Goal: Task Accomplishment & Management: Manage account settings

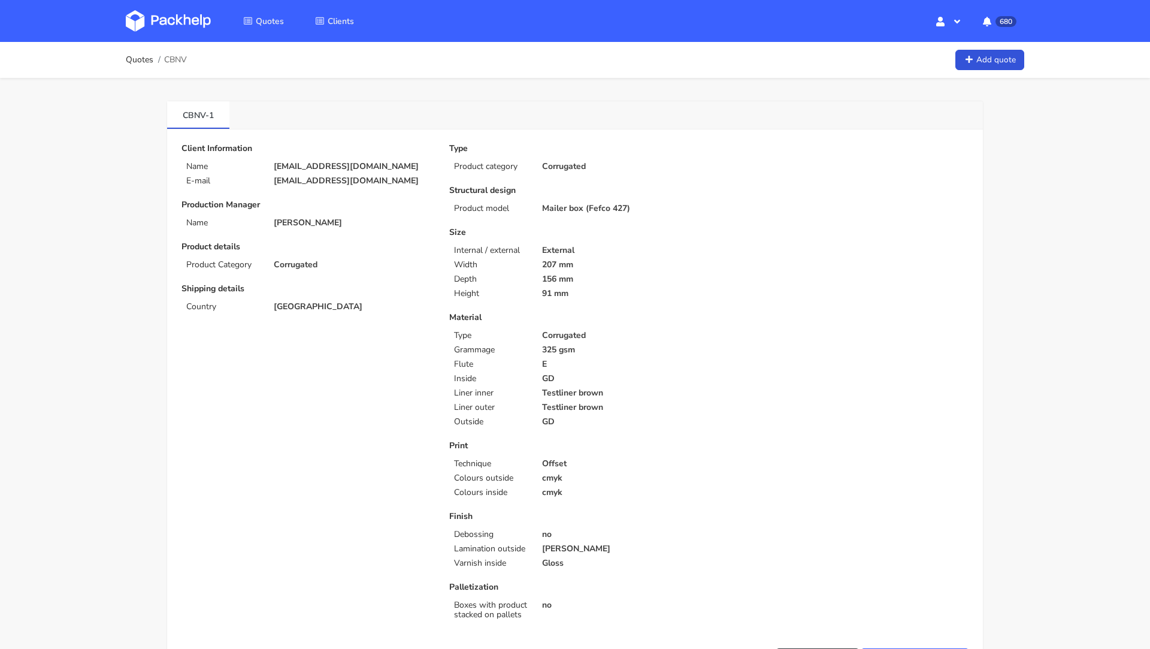
click at [311, 171] on div "Client Information Name [EMAIL_ADDRESS][DOMAIN_NAME] E-mail [EMAIL_ADDRESS][DOM…" at bounding box center [306, 165] width 251 height 42
click at [304, 166] on p "[EMAIL_ADDRESS][DOMAIN_NAME]" at bounding box center [353, 167] width 159 height 10
copy div "[EMAIL_ADDRESS][DOMAIN_NAME]"
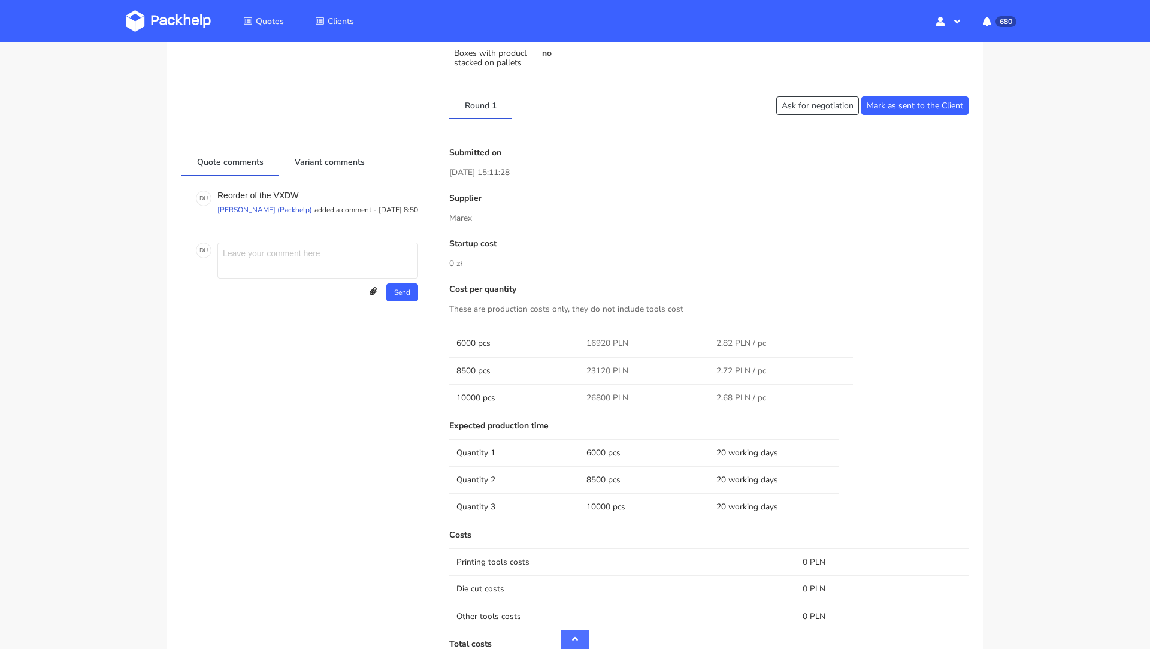
scroll to position [520, 0]
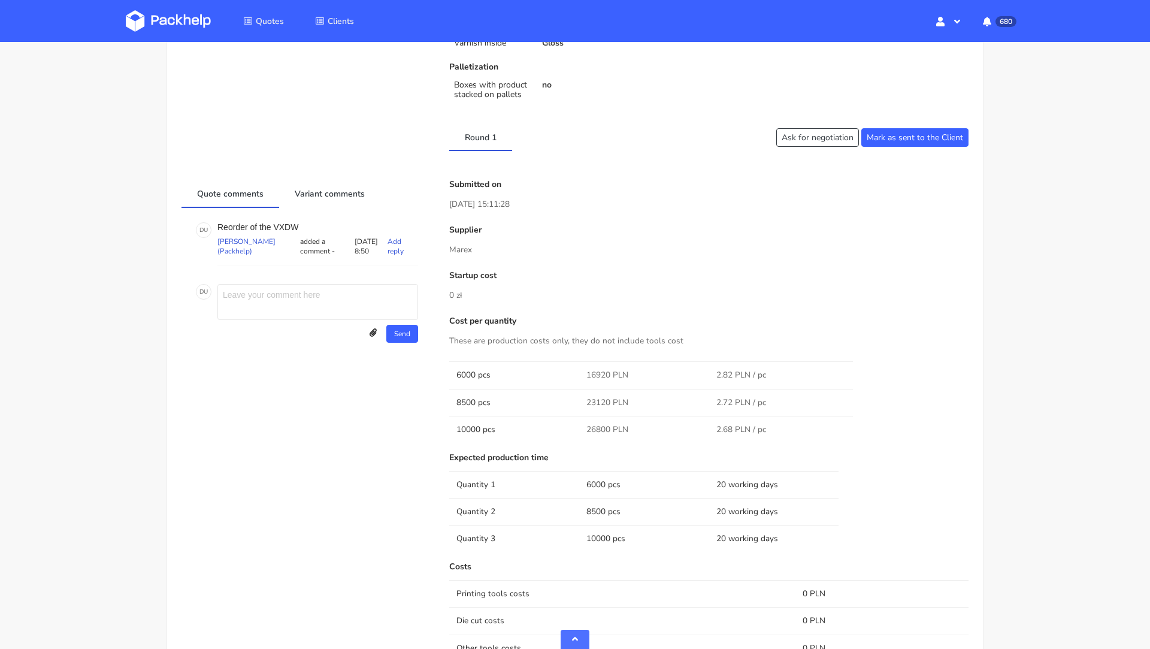
click at [281, 223] on p "Reorder of the VXDW" at bounding box center [317, 227] width 201 height 10
copy p "VXDW"
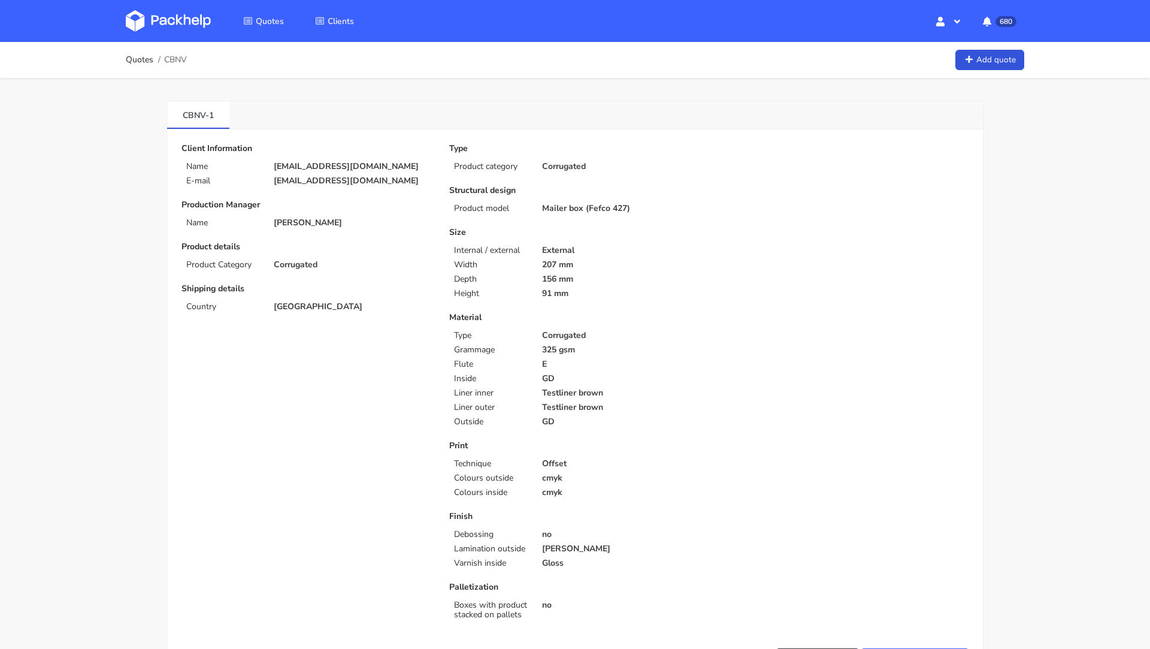
click at [173, 59] on span "CBNV" at bounding box center [175, 60] width 23 height 10
copy span "CBNV"
click at [586, 280] on p "156 mm" at bounding box center [621, 279] width 159 height 10
click at [579, 311] on div "Type Product category Corrugated Structural design Product model Mailer box (Fe…" at bounding box center [575, 384] width 268 height 480
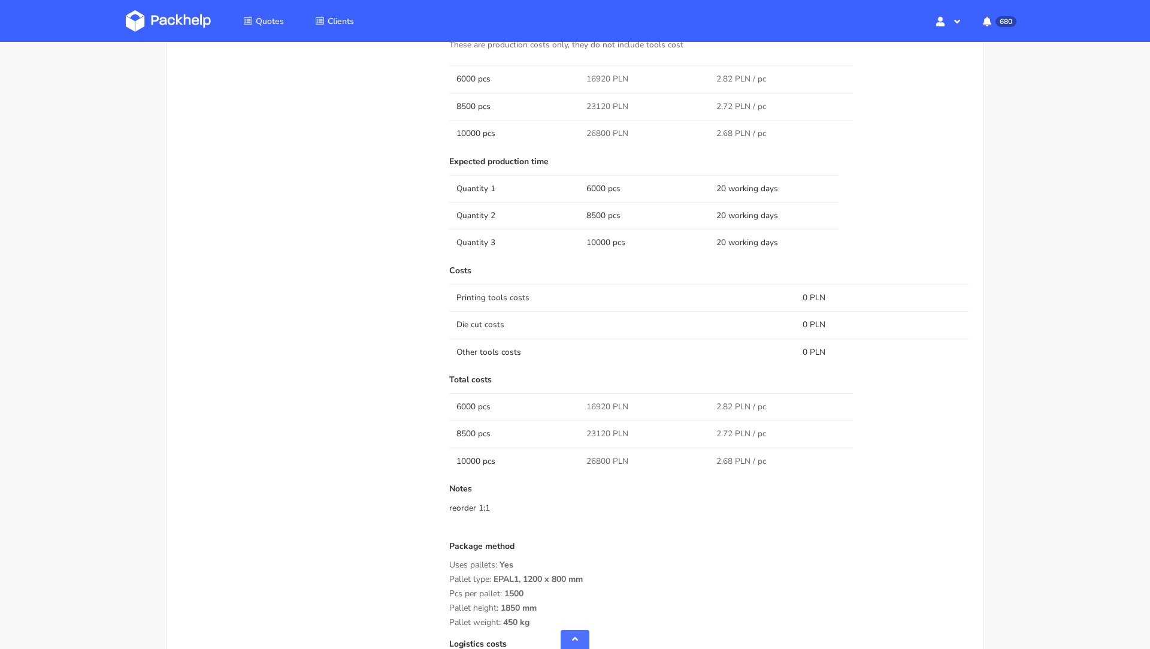
scroll to position [884, 0]
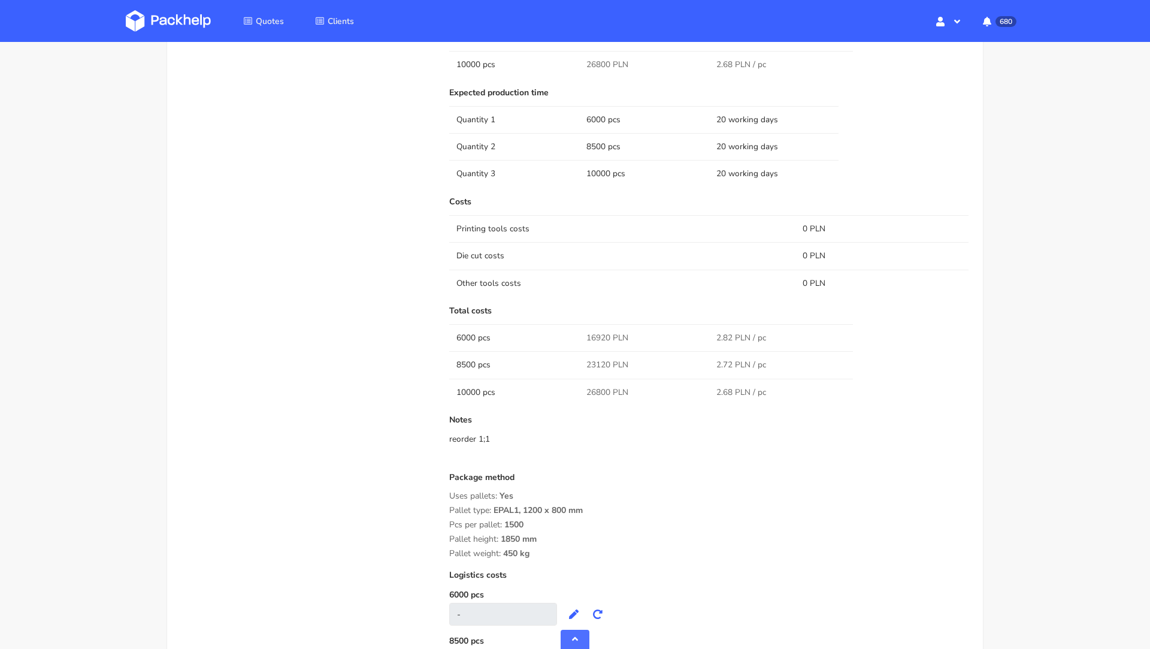
click at [599, 334] on span "16920 PLN" at bounding box center [607, 338] width 42 height 12
copy span "16920"
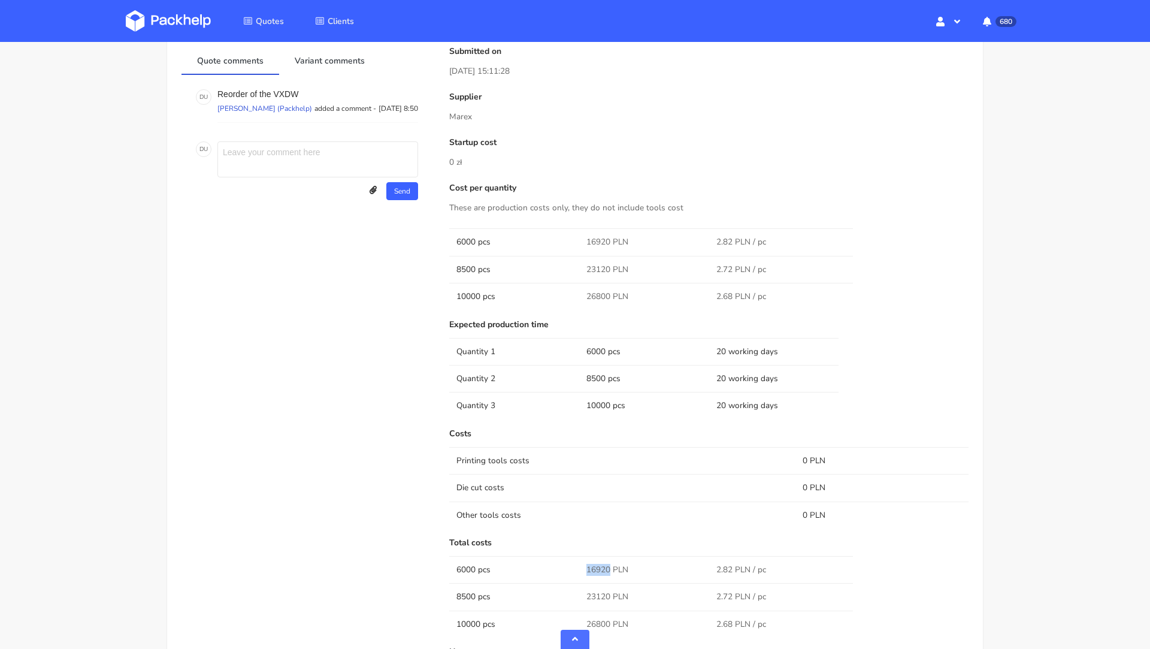
scroll to position [690, 0]
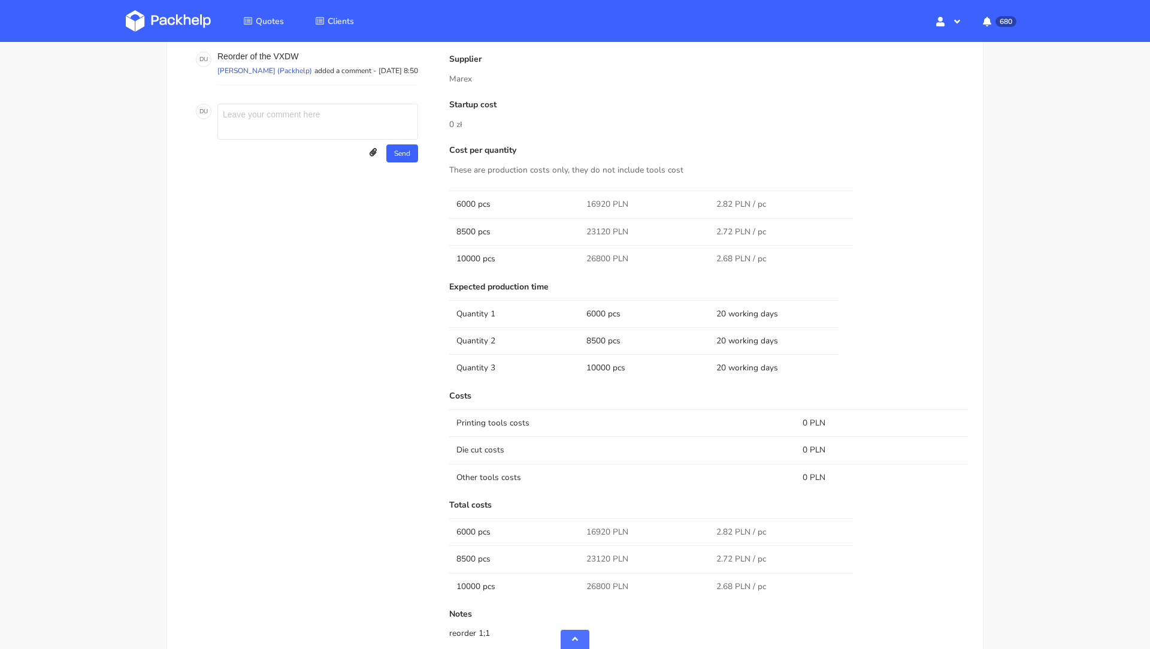
click at [593, 556] on span "23120 PLN" at bounding box center [607, 559] width 42 height 12
copy span "23120"
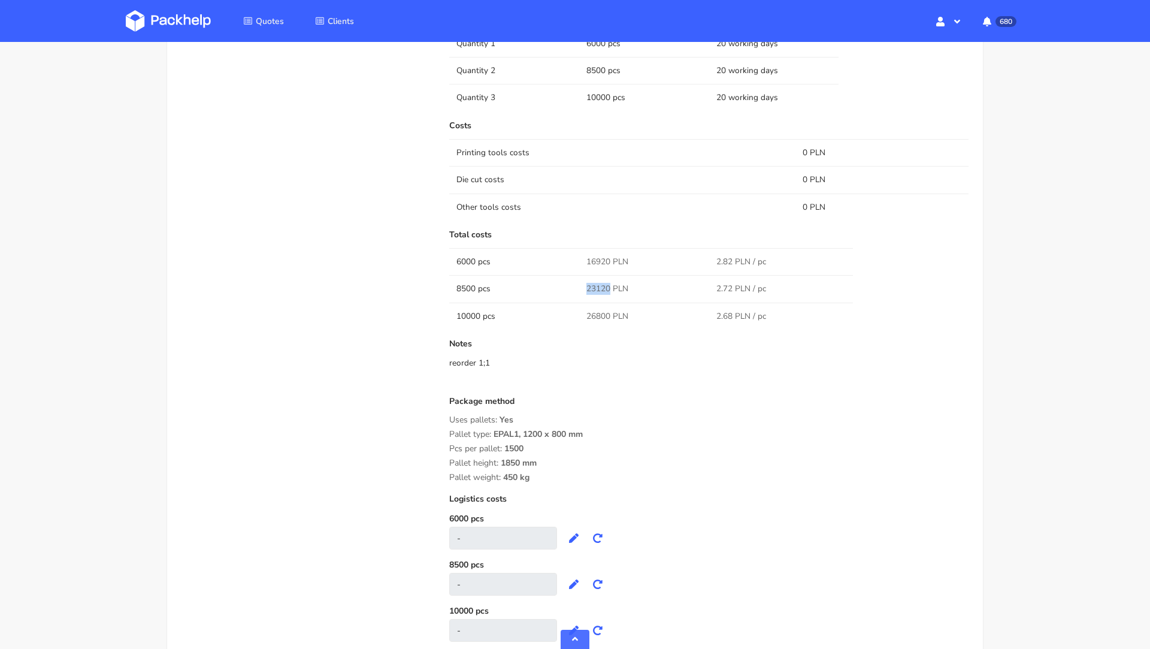
scroll to position [962, 0]
click at [594, 309] on span "26800 PLN" at bounding box center [607, 315] width 42 height 12
copy span "26800"
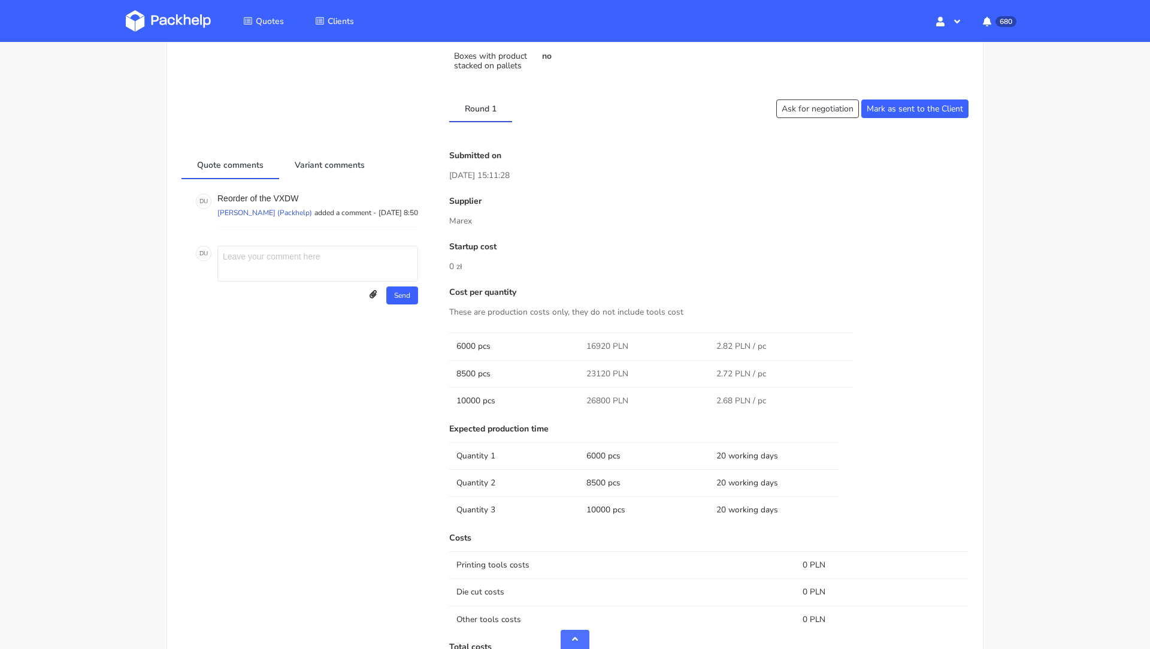
scroll to position [523, 0]
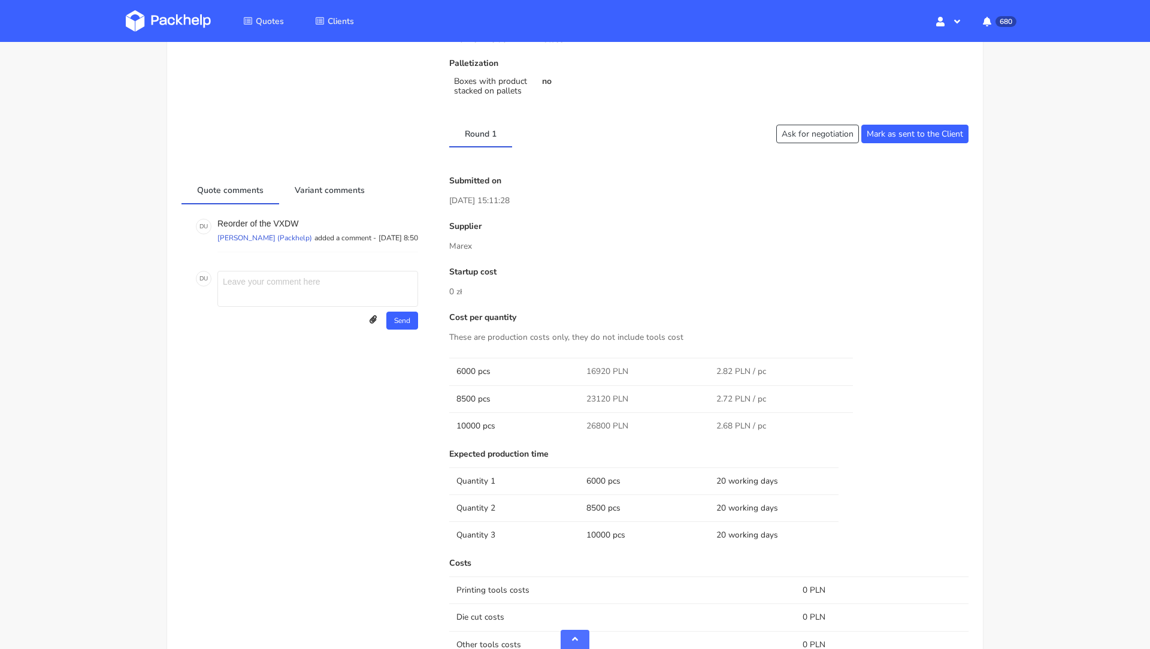
click at [821, 122] on div "Round 1 Ask for negotiation Mark as sent to the Client" at bounding box center [575, 134] width 804 height 28
click at [811, 129] on button "Ask for negotiation" at bounding box center [817, 134] width 83 height 19
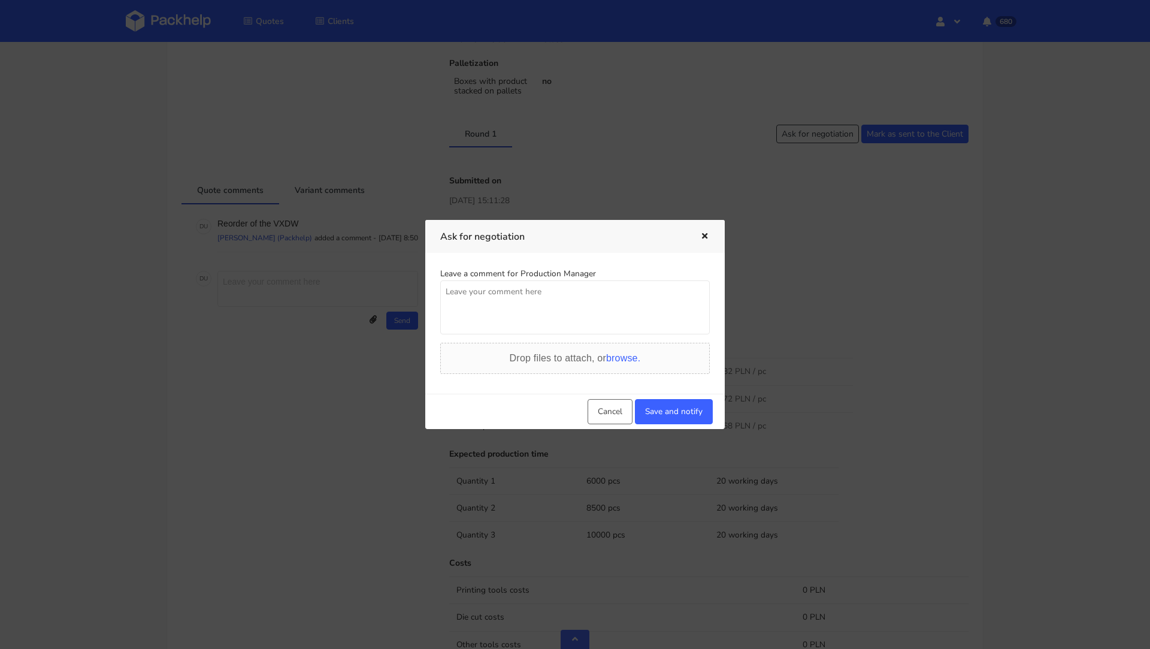
click at [522, 313] on textarea at bounding box center [574, 307] width 269 height 54
click at [643, 290] on textarea "Ceny sa zbyt wysokie, potrzebujemy takie same ceny jk poprzednio. Klient inacze…" at bounding box center [574, 307] width 269 height 54
click at [540, 317] on textarea "Ceny sa zbyt wysokie, potrzebujemy takie same ceny jak poprzednio. Klient inacz…" at bounding box center [574, 307] width 269 height 54
drag, startPoint x: 602, startPoint y: 320, endPoint x: 580, endPoint y: 306, distance: 25.6
click at [580, 306] on textarea "Ceny sa zbyt wysokie, potrzebujemy takie same ceny jak poprzednio. Klient inacz…" at bounding box center [574, 307] width 269 height 54
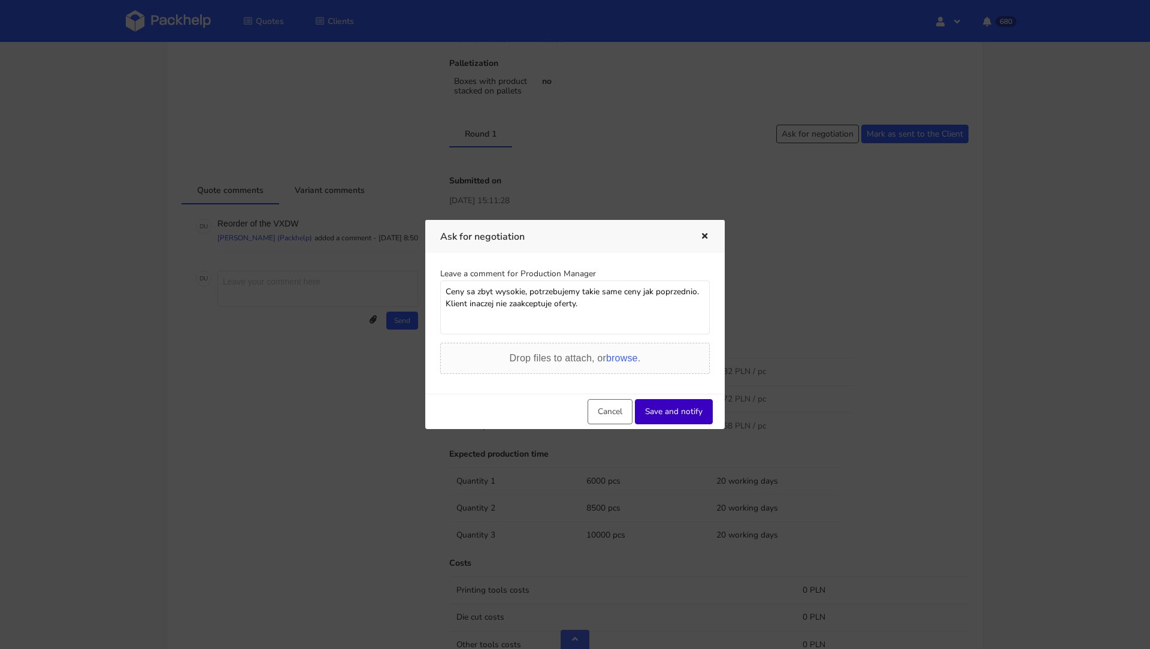
type textarea "Ceny sa zbyt wysokie, potrzebujemy takie same ceny jak poprzednio. Klient inacz…"
click at [672, 413] on button "Save and notify" at bounding box center [674, 411] width 78 height 25
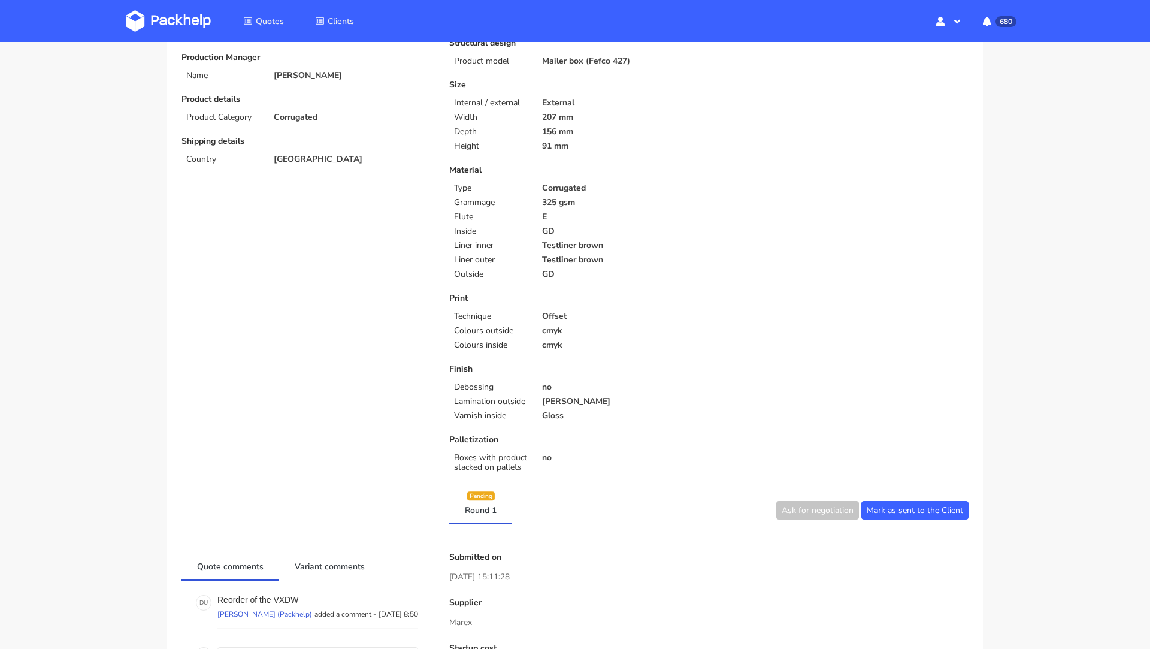
scroll to position [0, 0]
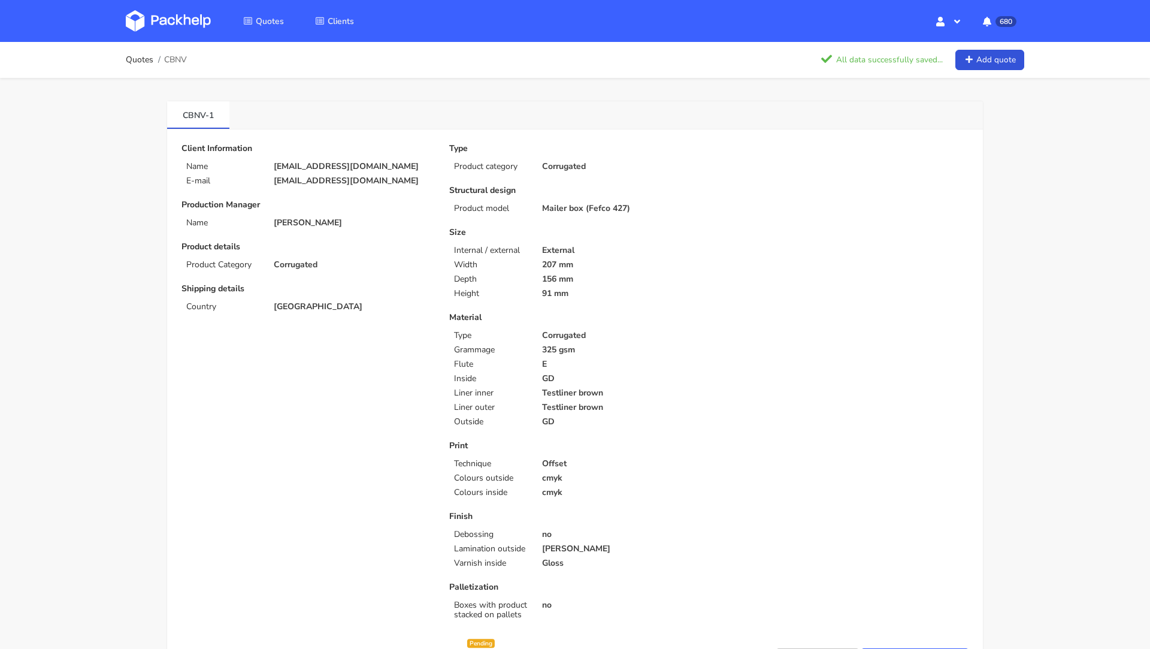
click at [313, 168] on p "[EMAIL_ADDRESS][DOMAIN_NAME]" at bounding box center [353, 167] width 159 height 10
copy div "[EMAIL_ADDRESS][DOMAIN_NAME]"
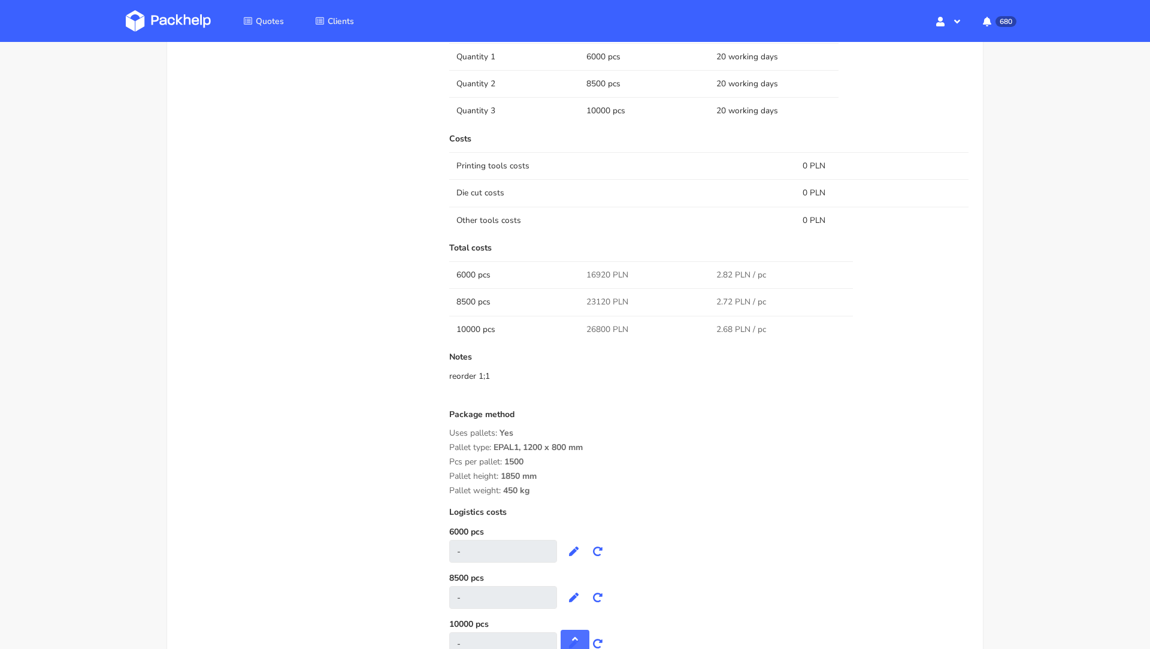
scroll to position [1090, 0]
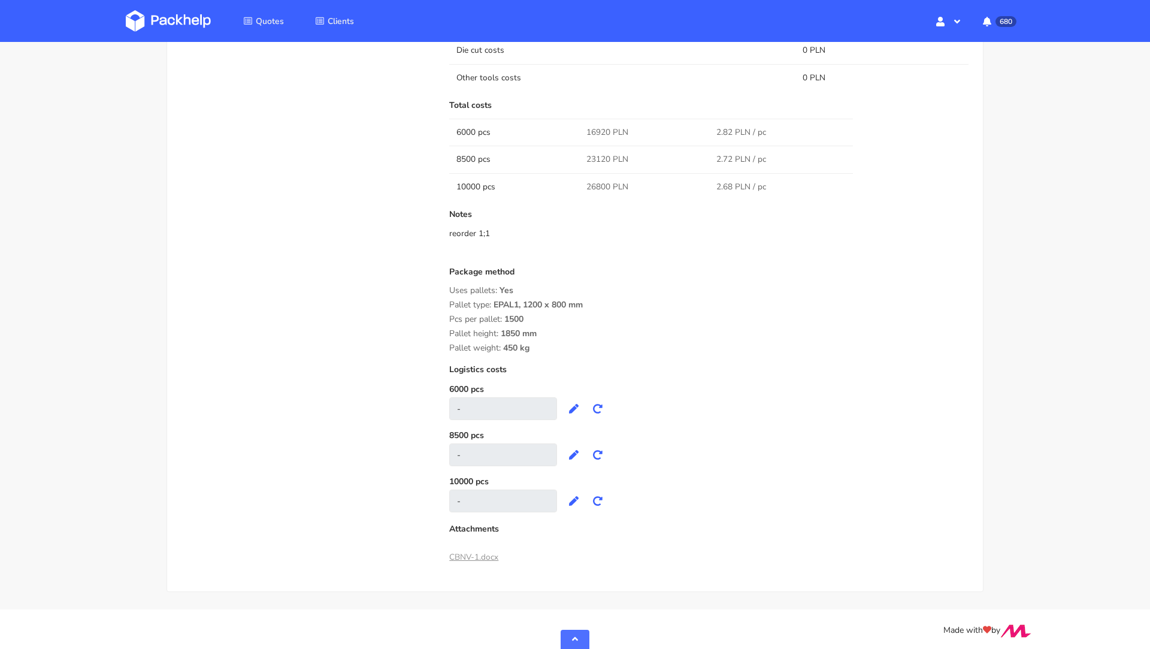
drag, startPoint x: 532, startPoint y: 343, endPoint x: 442, endPoint y: 296, distance: 101.2
click at [442, 296] on div "Submitted on 24 Sep 2025 15:11:28 Supplier Marex Startup cost 0 zł Cost per qua…" at bounding box center [709, 89] width 536 height 958
click at [535, 337] on span "1850 mm" at bounding box center [519, 338] width 36 height 20
drag, startPoint x: 534, startPoint y: 346, endPoint x: 448, endPoint y: 287, distance: 103.8
click at [448, 287] on div "Submitted on 24 Sep 2025 15:11:28 Supplier Marex Startup cost 0 zł Cost per qua…" at bounding box center [709, 89] width 536 height 958
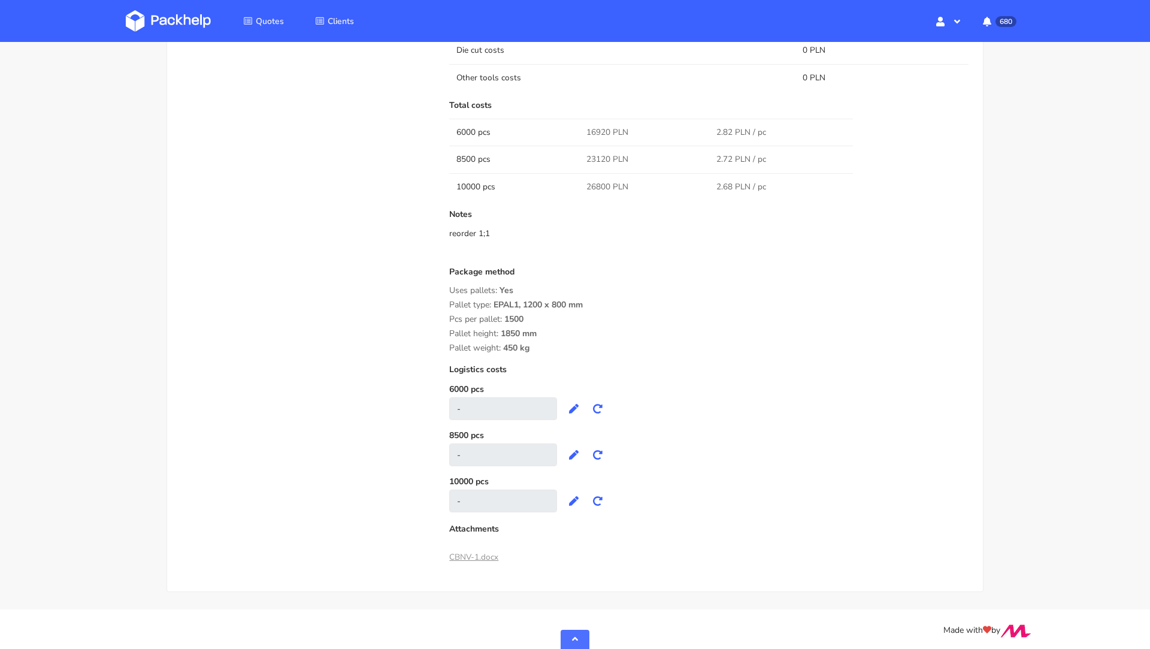
copy div "Uses pallets: Yes Pallet type: EPAL1, 1200 x 800 mm Pcs per pallet: 1500 Pallet…"
click at [581, 316] on div "Pcs per pallet: 1500" at bounding box center [708, 319] width 519 height 10
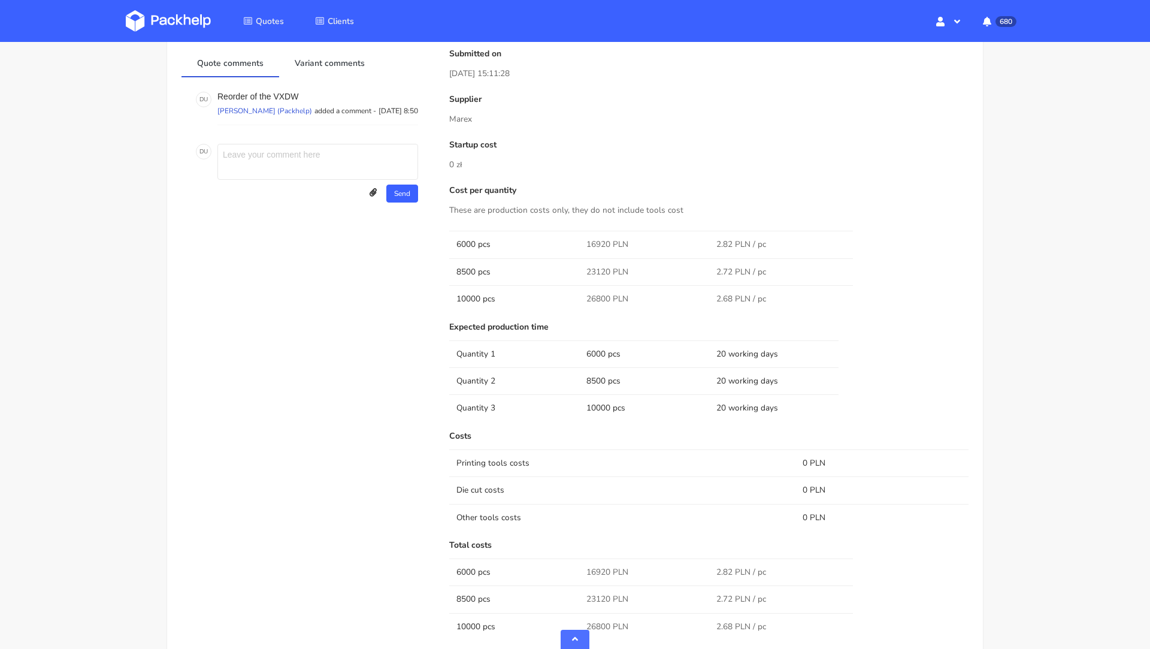
scroll to position [0, 0]
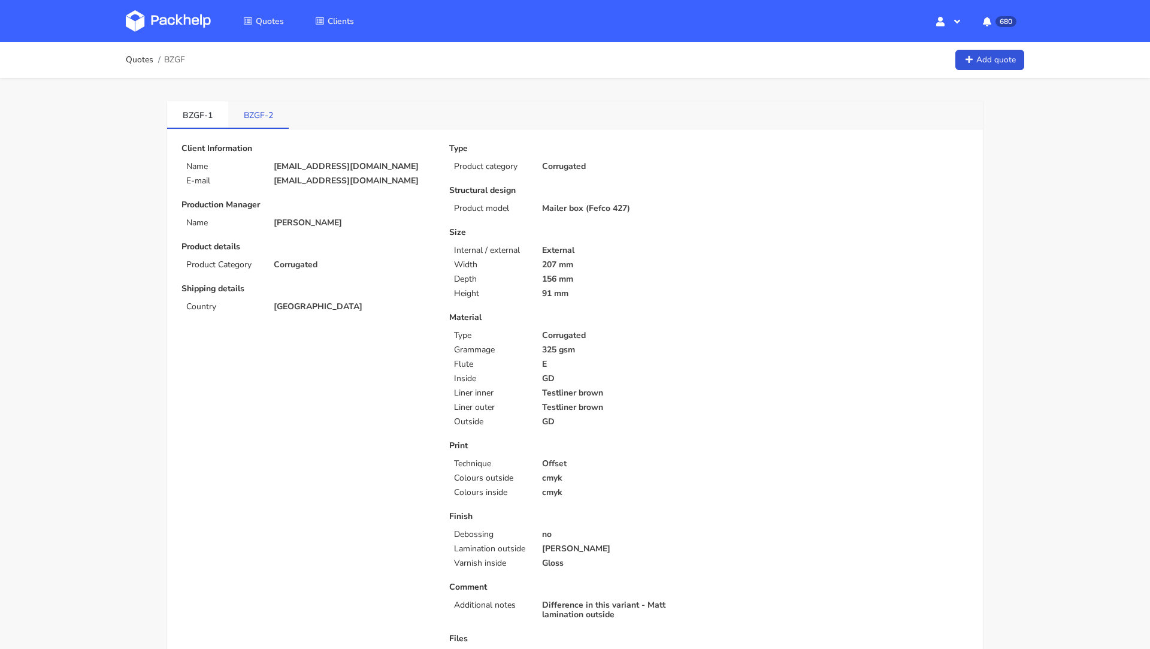
click at [249, 115] on link "BZGF-2" at bounding box center [258, 114] width 60 height 26
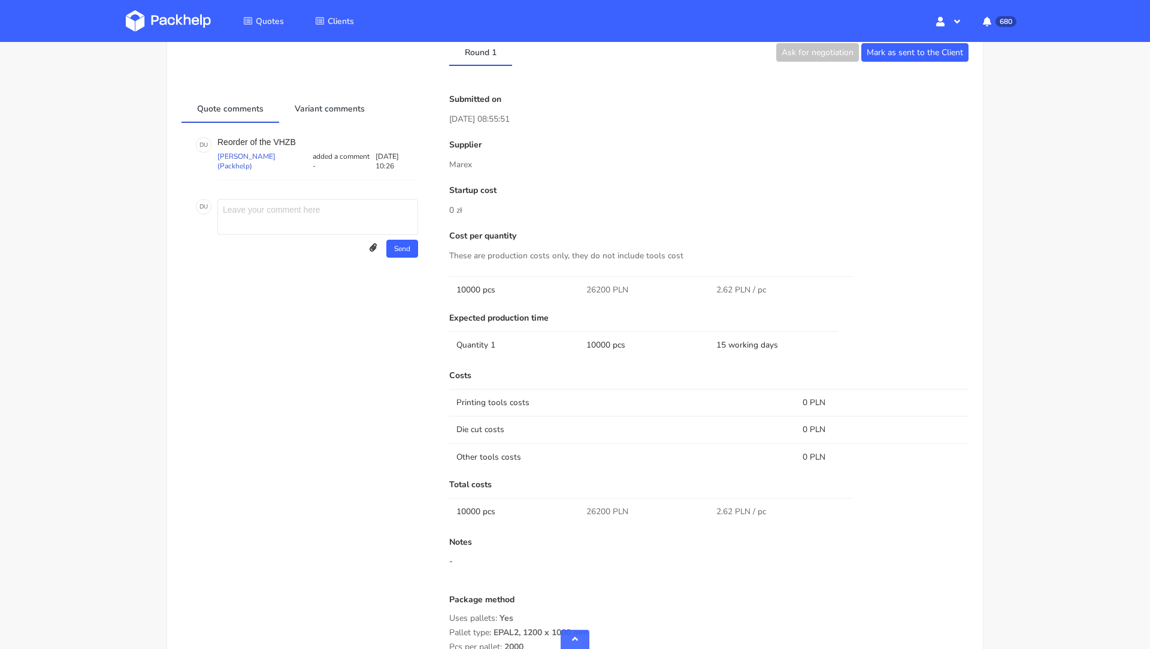
scroll to position [642, 0]
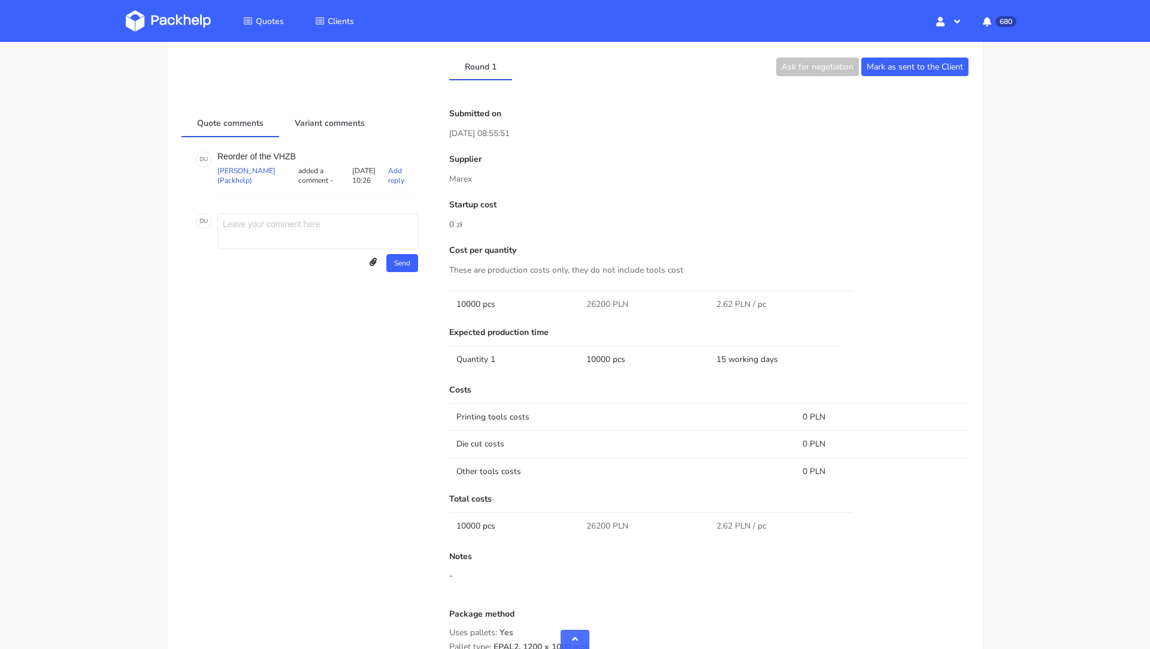
click at [284, 152] on p "Reorder of the VHZB" at bounding box center [317, 157] width 201 height 10
copy p "VHZB"
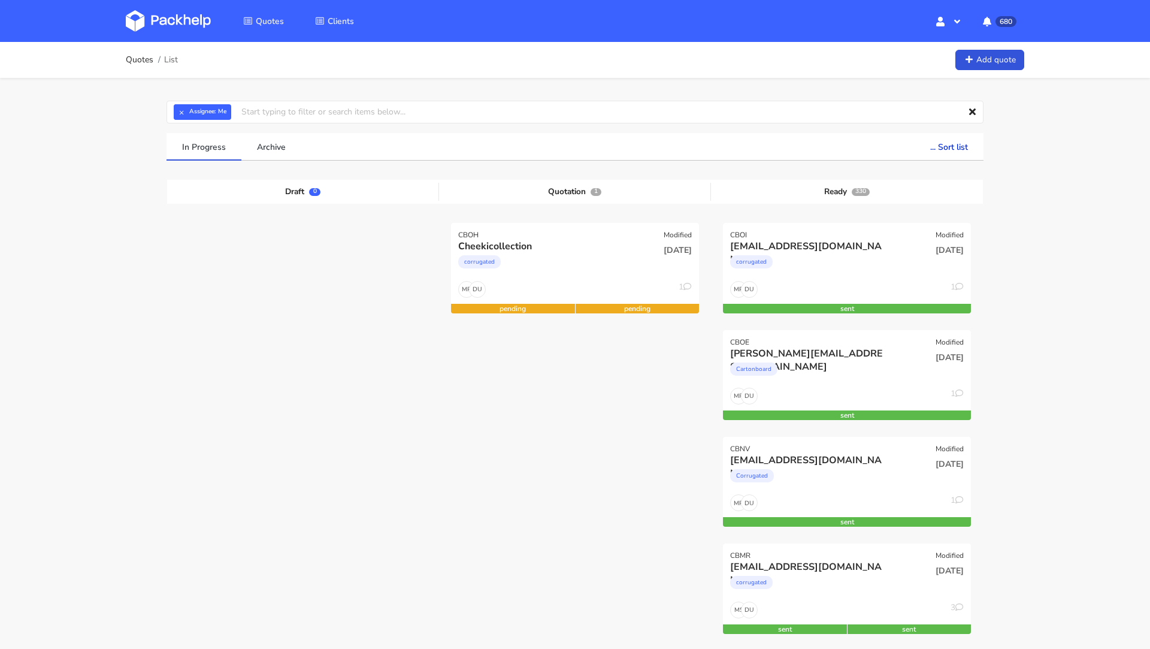
click at [184, 22] on img at bounding box center [168, 21] width 85 height 22
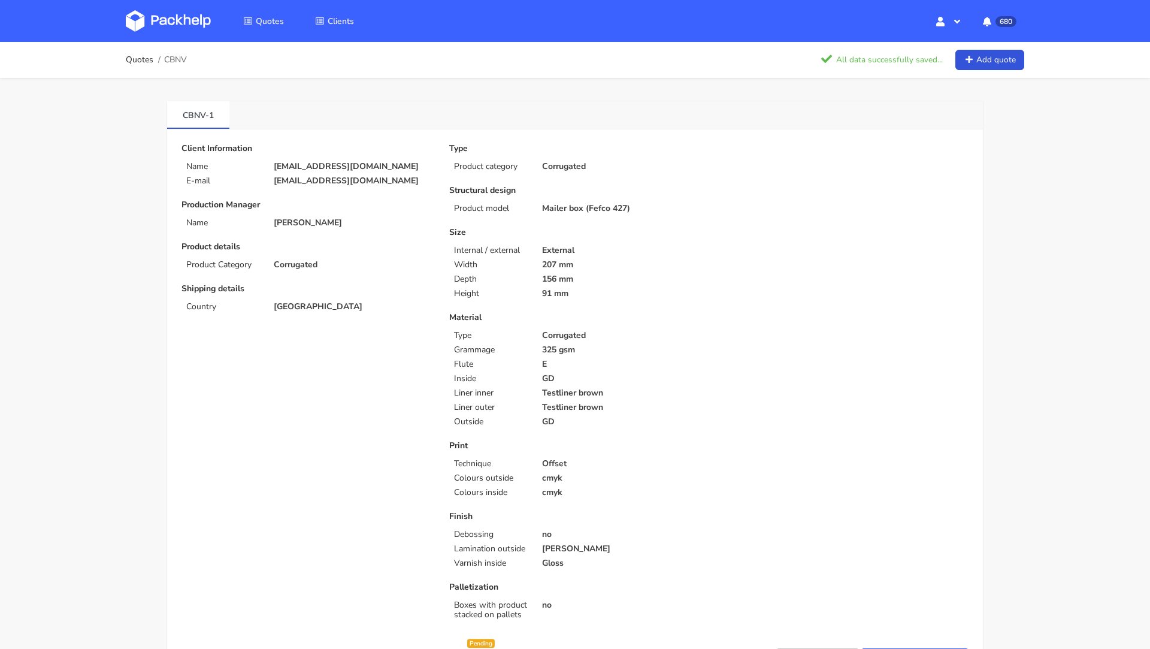
click at [177, 61] on span "CBNV" at bounding box center [175, 60] width 23 height 10
copy span "CBNV"
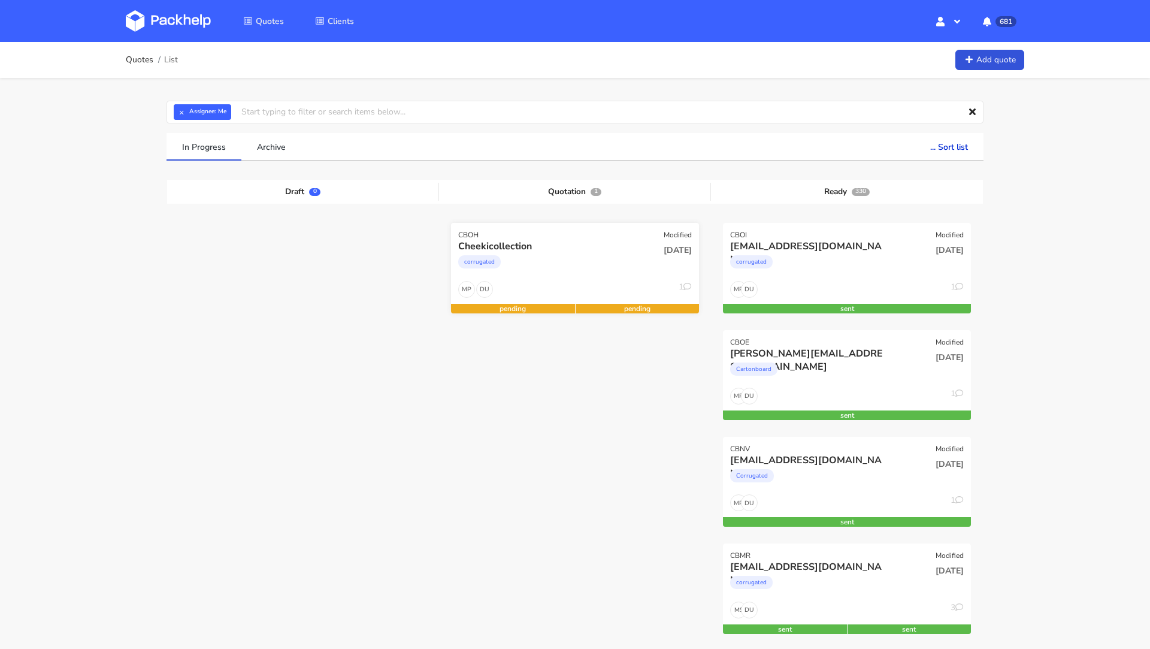
click at [490, 238] on div "CBOH Modified" at bounding box center [575, 231] width 248 height 17
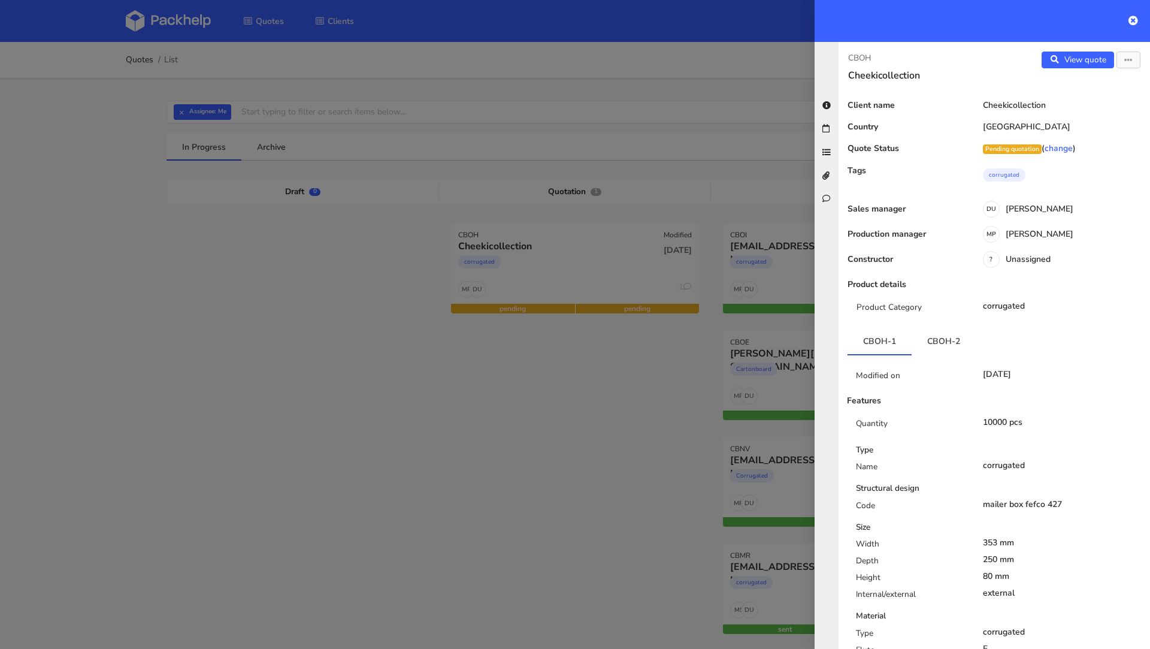
click at [867, 54] on p "CBOH" at bounding box center [916, 57] width 137 height 13
copy p "CBOH"
click at [329, 308] on div at bounding box center [575, 324] width 1150 height 649
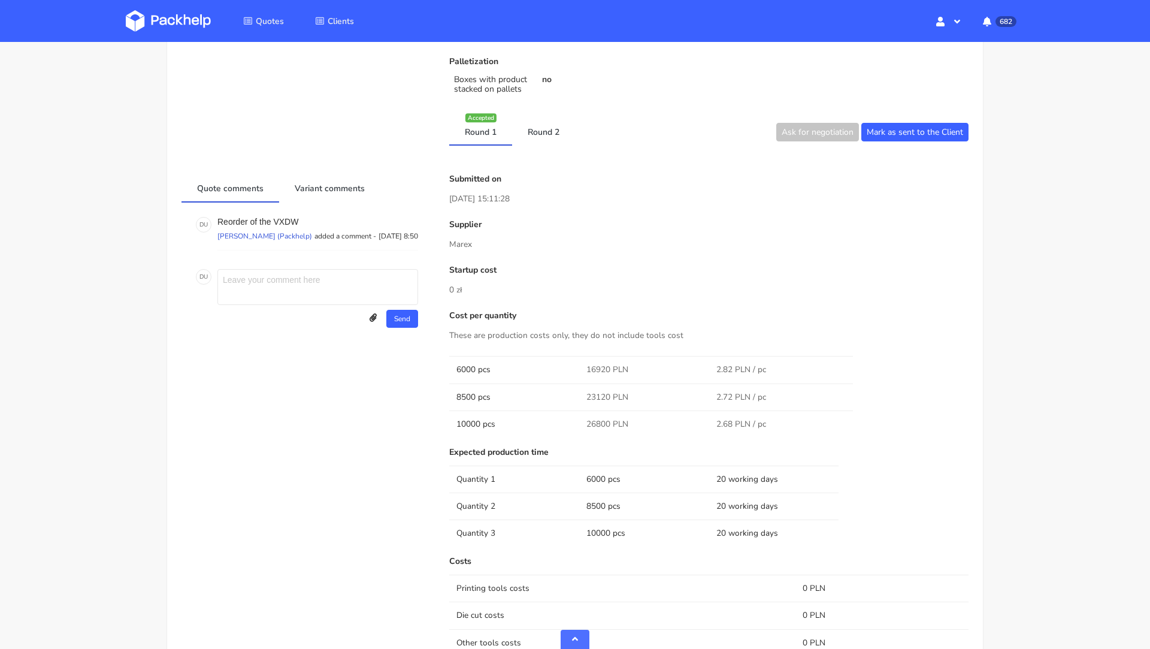
scroll to position [510, 0]
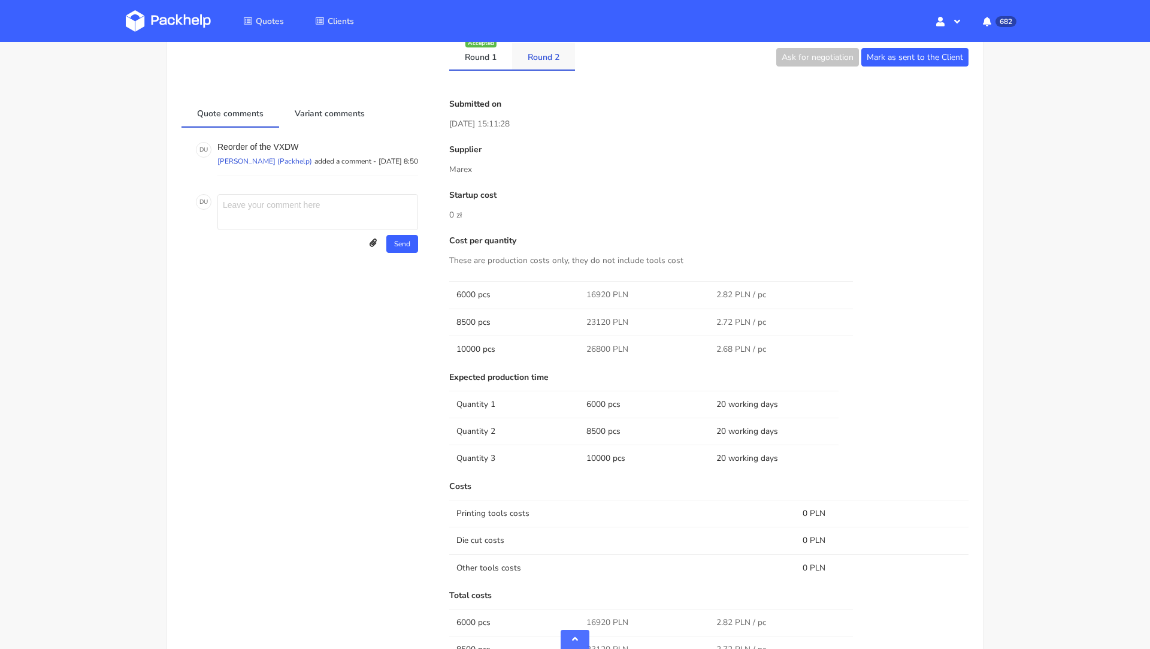
click at [544, 59] on link "Round 2" at bounding box center [543, 56] width 63 height 26
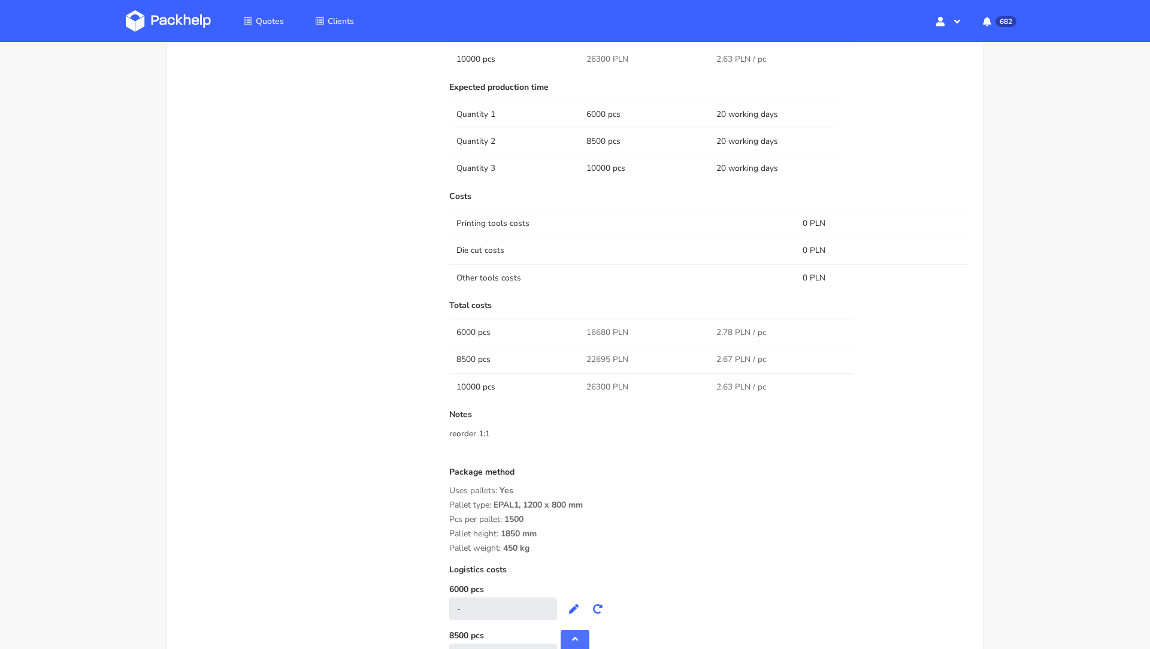
scroll to position [892, 0]
click at [598, 380] on span "26300 PLN" at bounding box center [607, 385] width 42 height 12
copy span "26300"
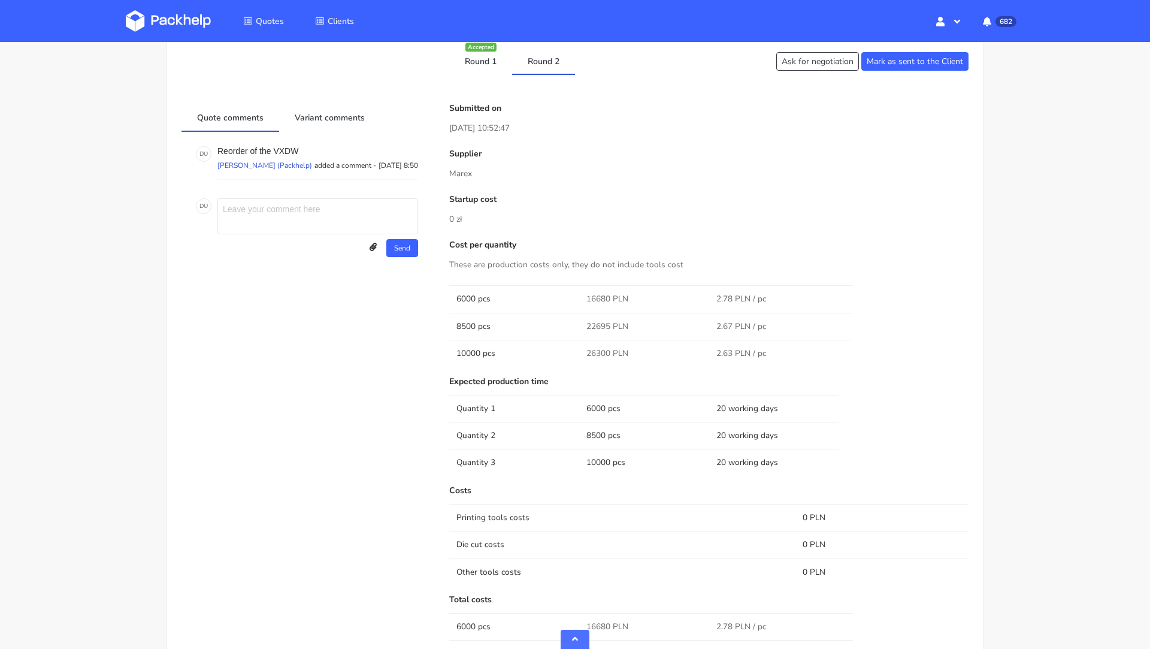
scroll to position [515, 0]
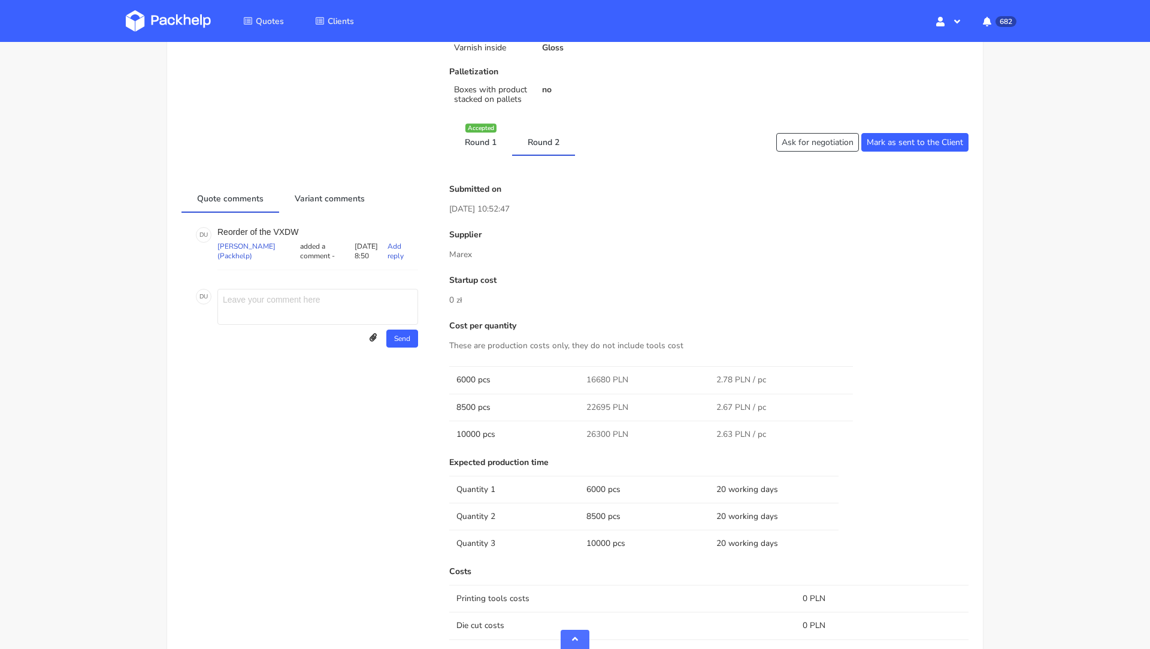
click at [288, 227] on p "Reorder of the VXDW" at bounding box center [317, 232] width 201 height 10
copy p "VXDW"
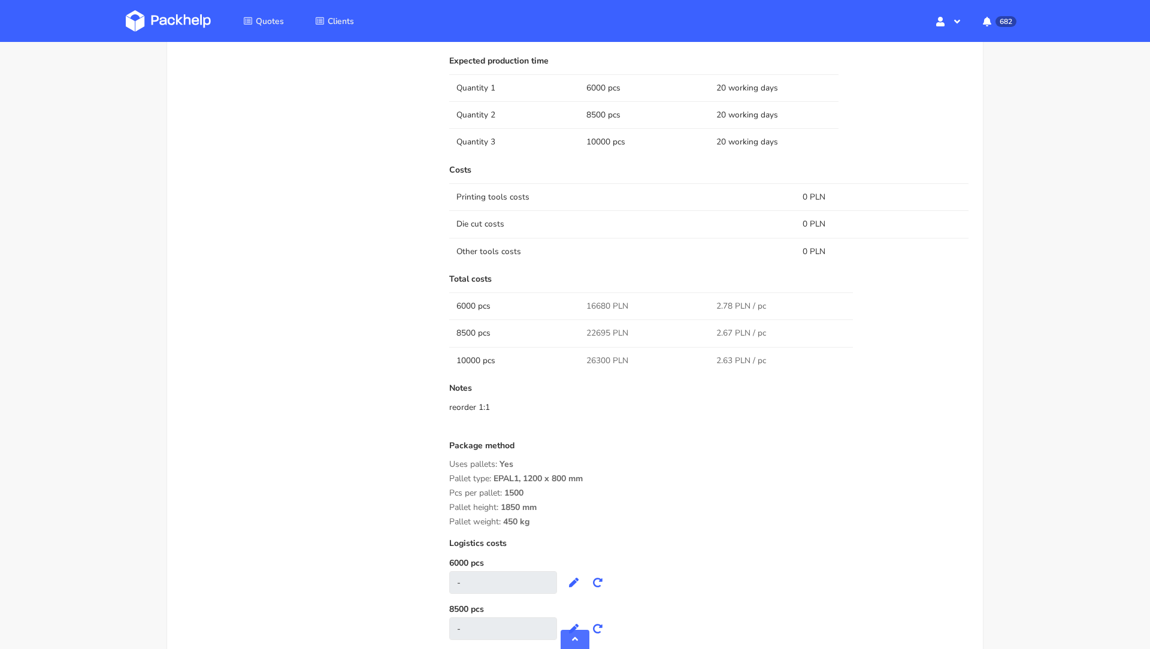
scroll to position [0, 0]
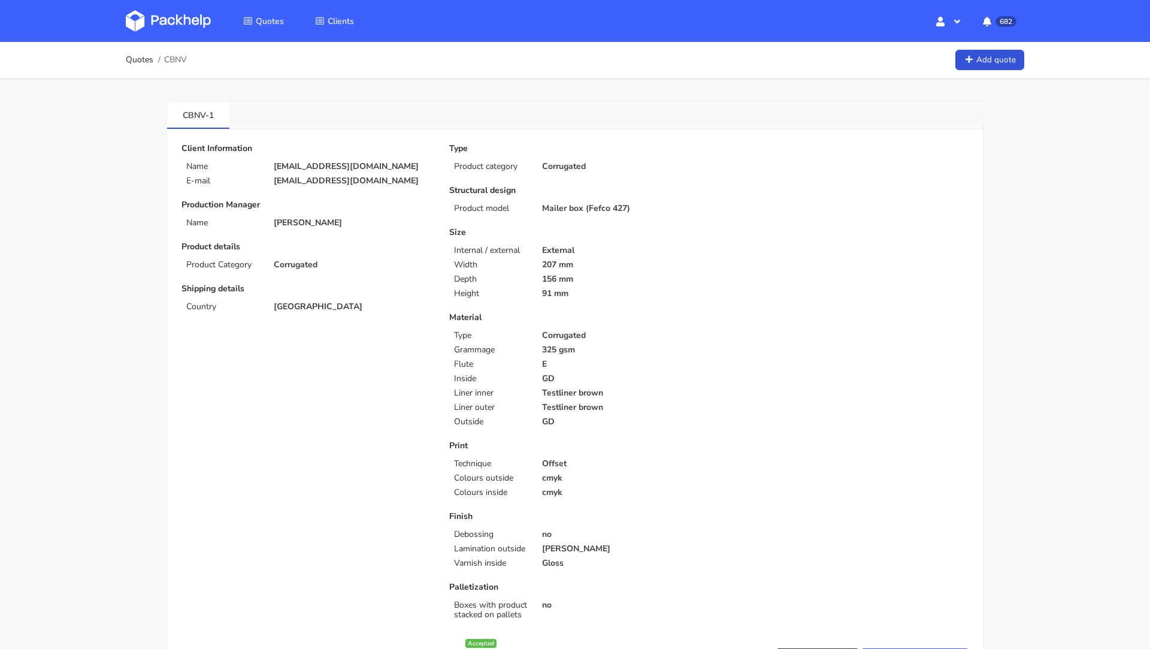
click at [292, 168] on p "[EMAIL_ADDRESS][DOMAIN_NAME]" at bounding box center [353, 167] width 159 height 10
copy div "[EMAIL_ADDRESS][DOMAIN_NAME]"
click at [604, 278] on p "156 mm" at bounding box center [621, 279] width 159 height 10
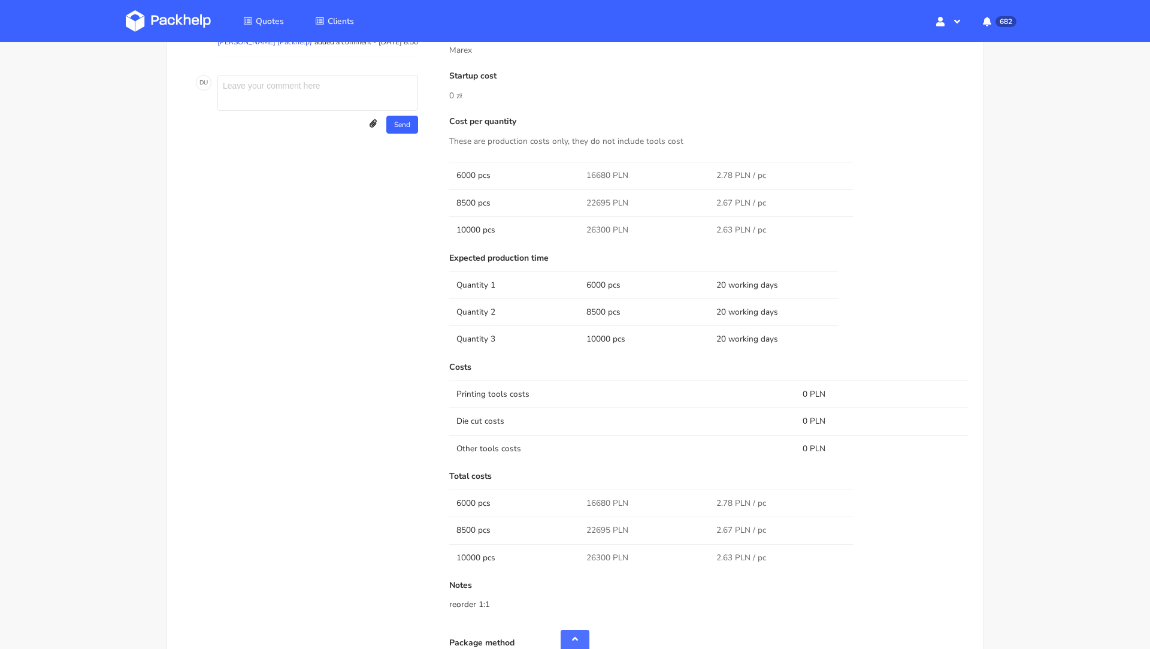
scroll to position [722, 0]
click at [466, 544] on td "10000 pcs" at bounding box center [514, 554] width 130 height 27
copy td "10000"
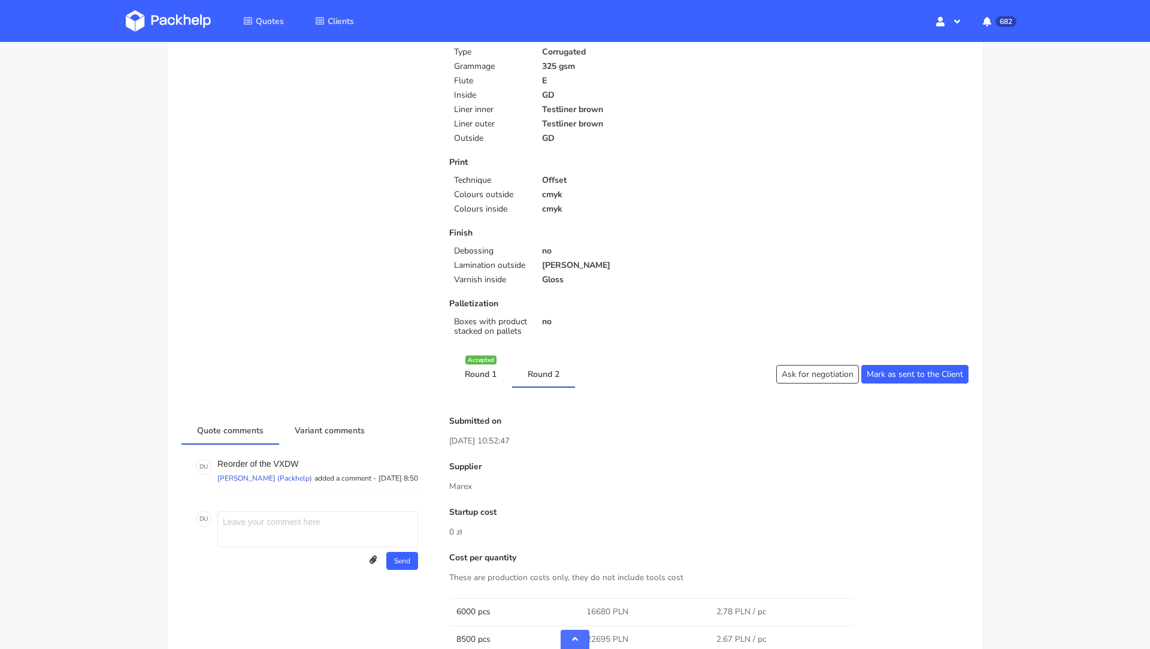
scroll to position [135, 0]
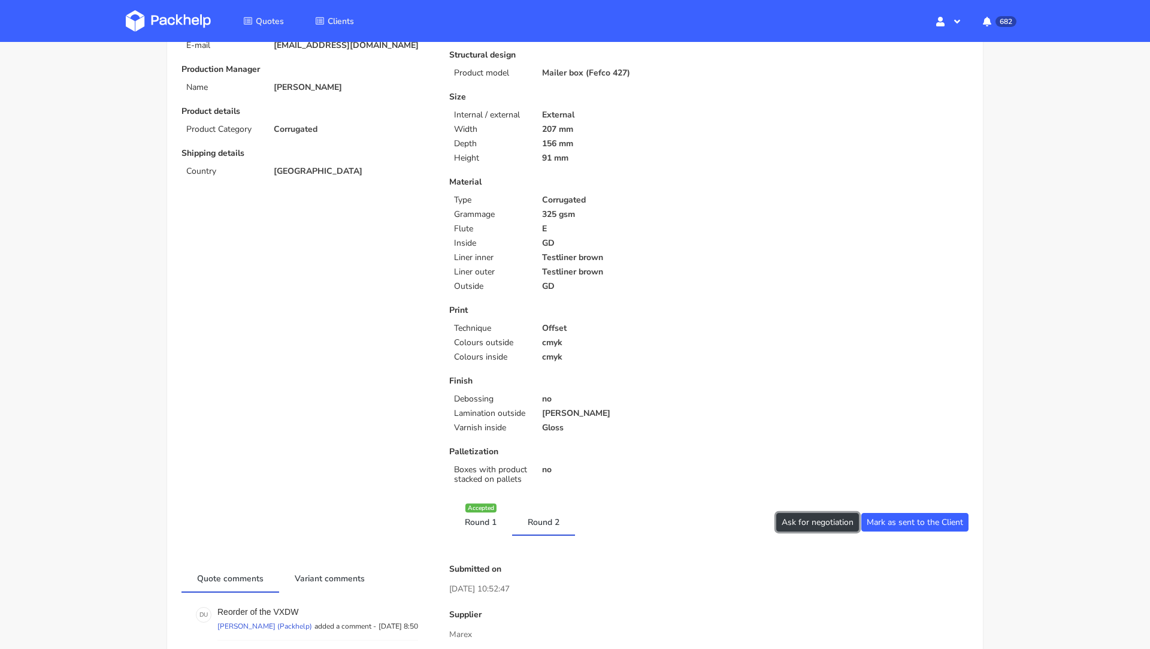
click at [804, 513] on button "Ask for negotiation" at bounding box center [817, 522] width 83 height 19
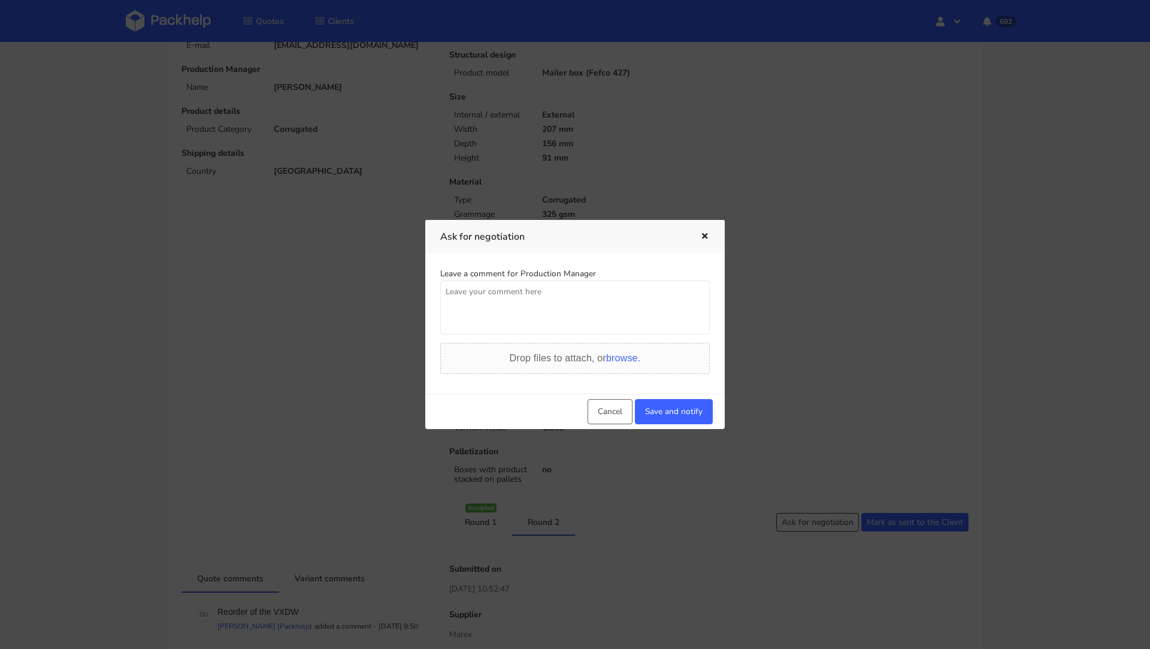
click at [522, 308] on textarea at bounding box center [574, 307] width 269 height 54
paste textarea "10000"
type textarea "Czy mozemy uzyskac jeszcze troche lepsza cene na 10000 sztuk, klient prawdopodo…"
click at [656, 405] on button "Save and notify" at bounding box center [674, 411] width 78 height 25
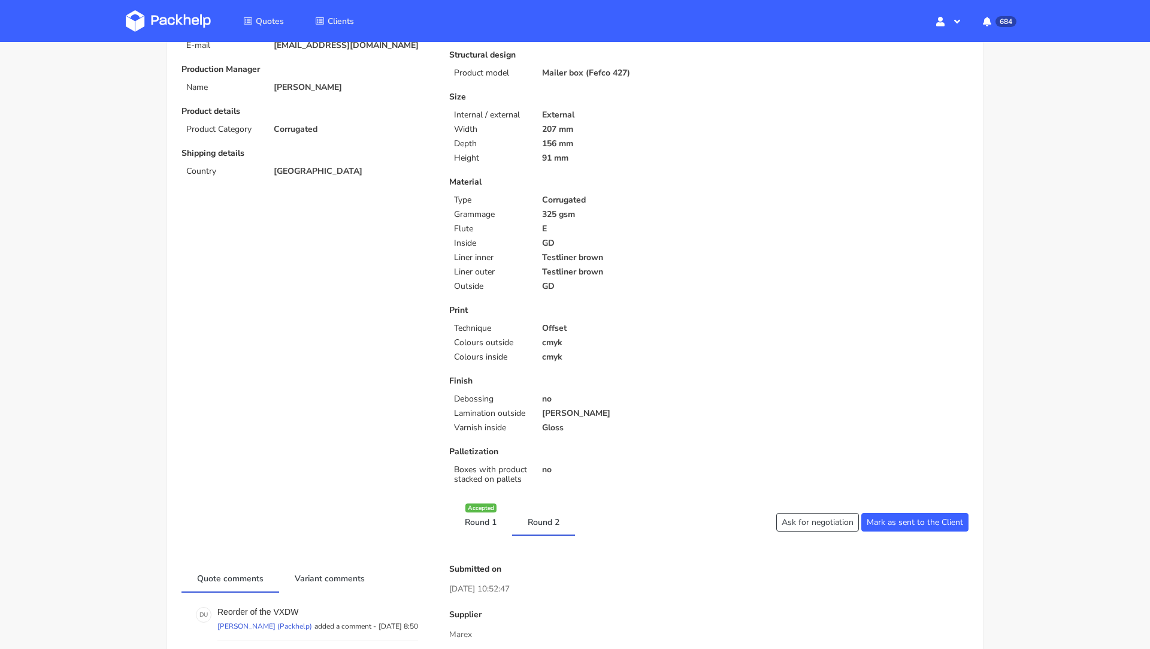
click at [306, 341] on div "Client Information Name [EMAIL_ADDRESS][DOMAIN_NAME] E-mail [EMAIL_ADDRESS][DOM…" at bounding box center [307, 253] width 268 height 490
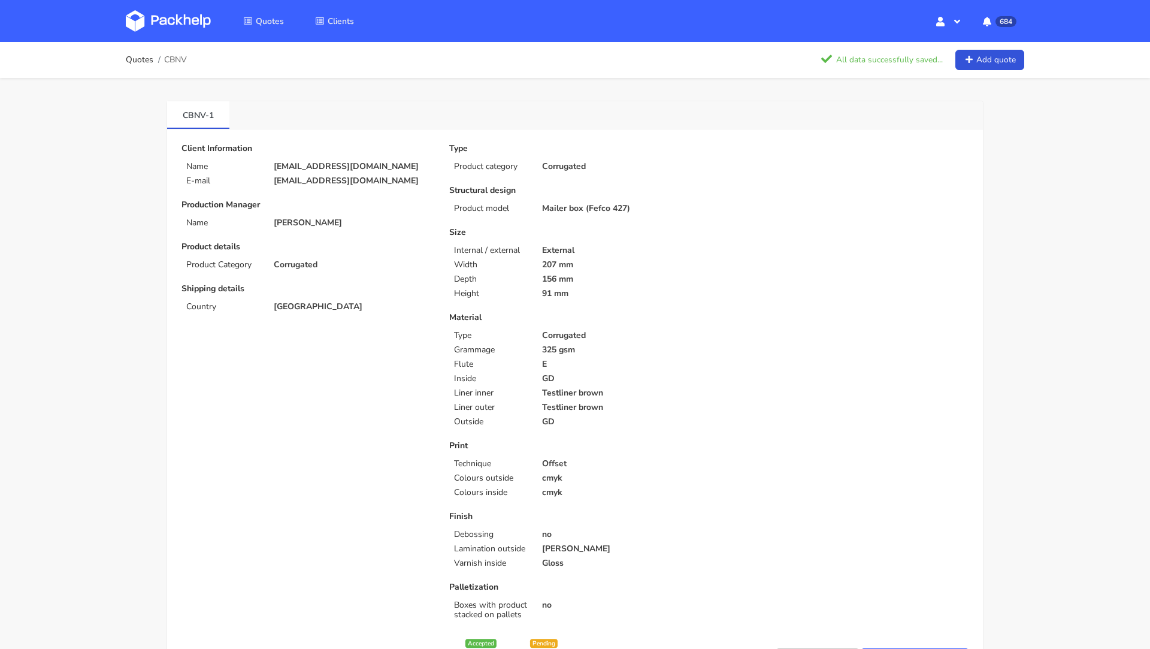
click at [168, 23] on img at bounding box center [168, 21] width 85 height 22
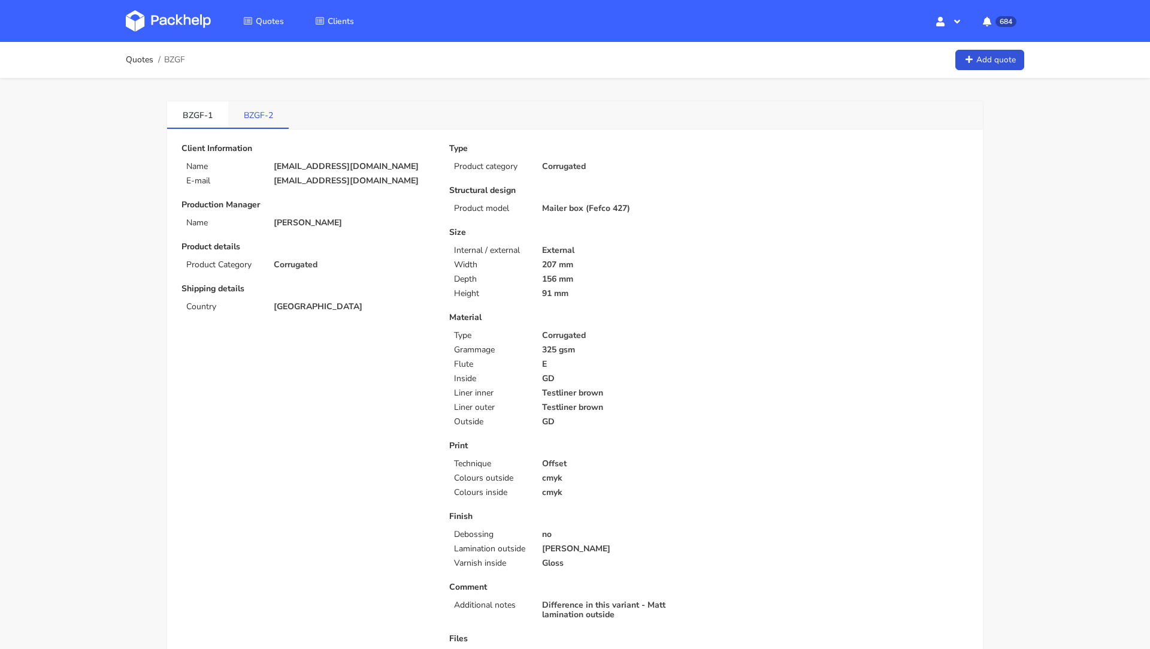
click at [263, 109] on link "BZGF-2" at bounding box center [258, 114] width 60 height 26
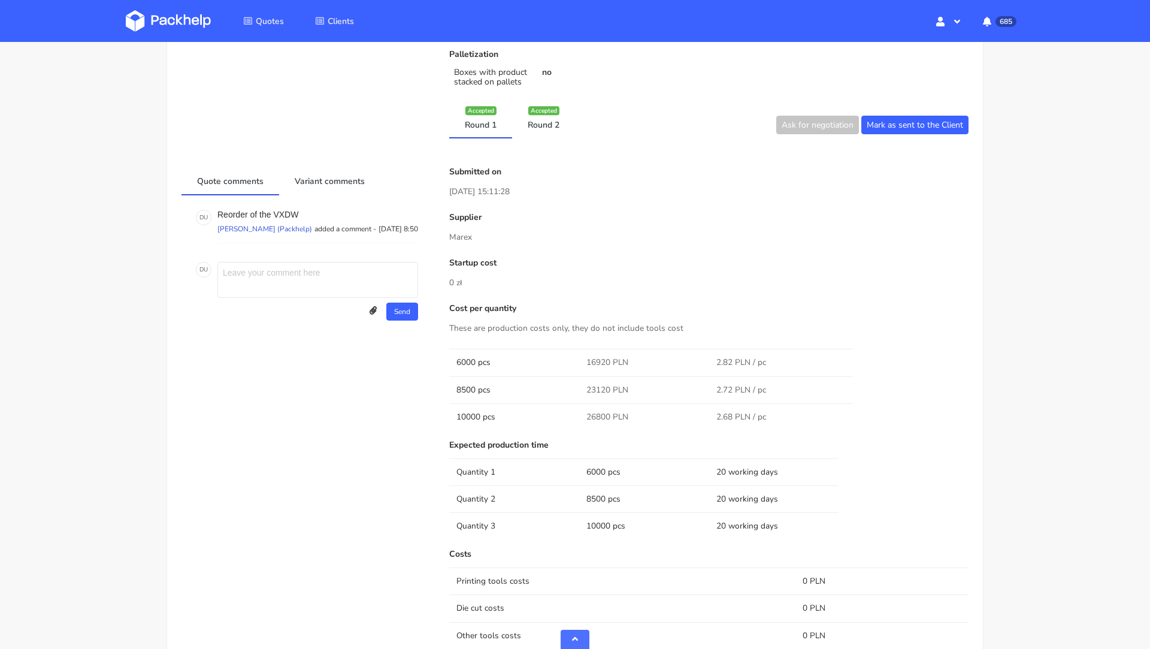
scroll to position [525, 0]
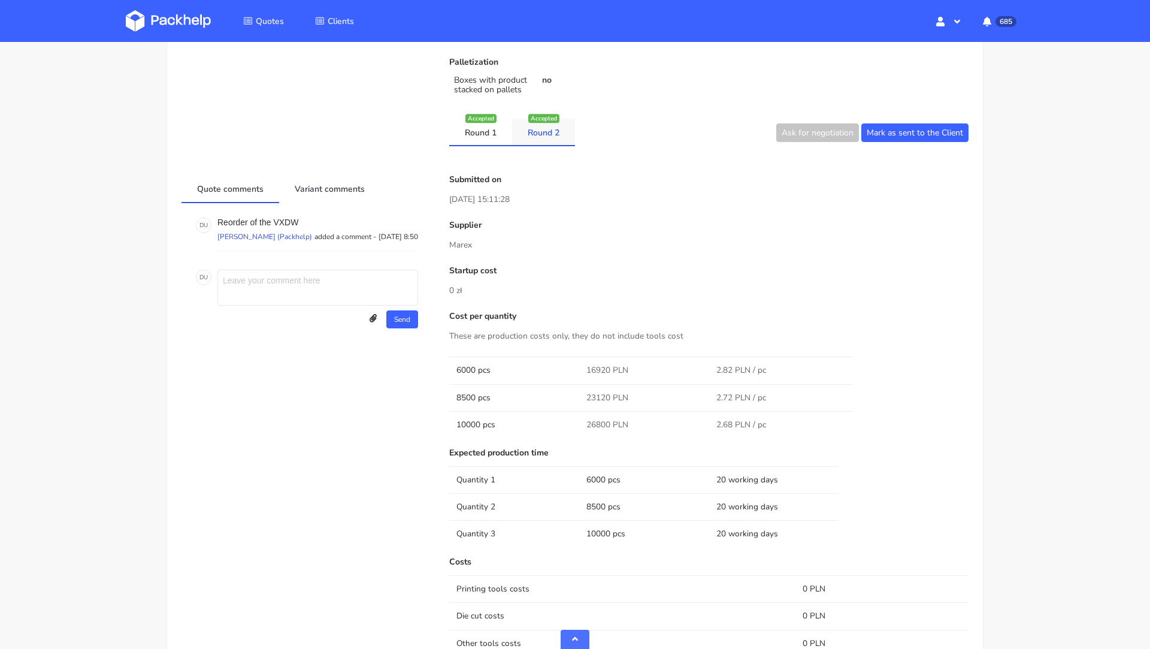
click at [553, 141] on link "Round 2" at bounding box center [543, 132] width 63 height 26
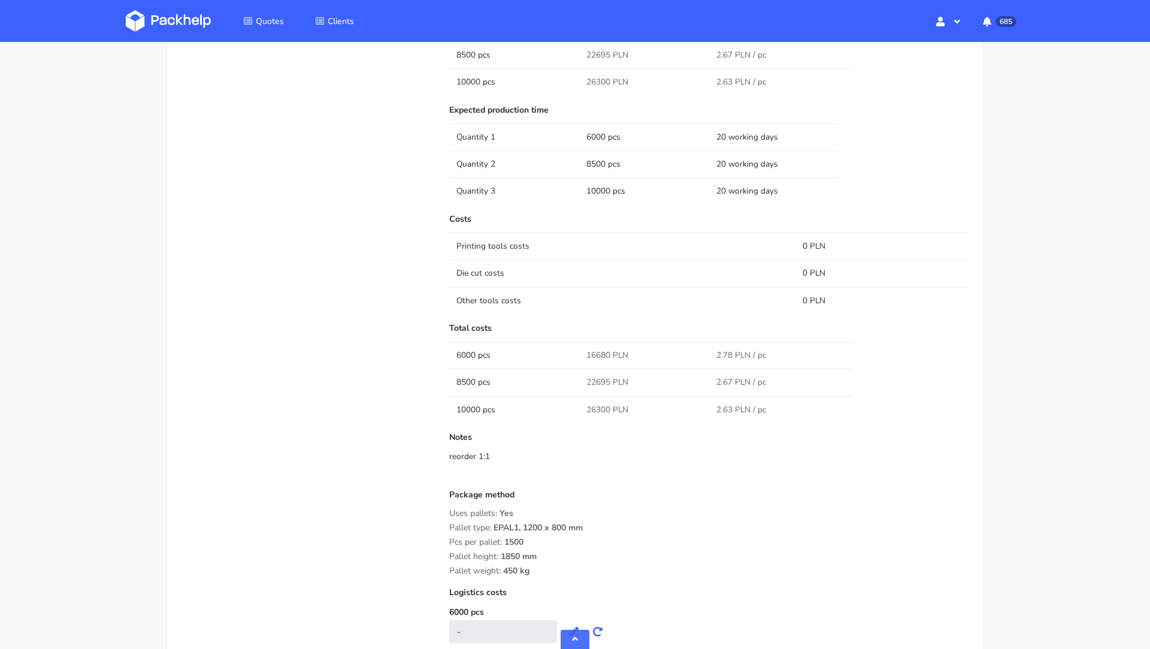
scroll to position [870, 0]
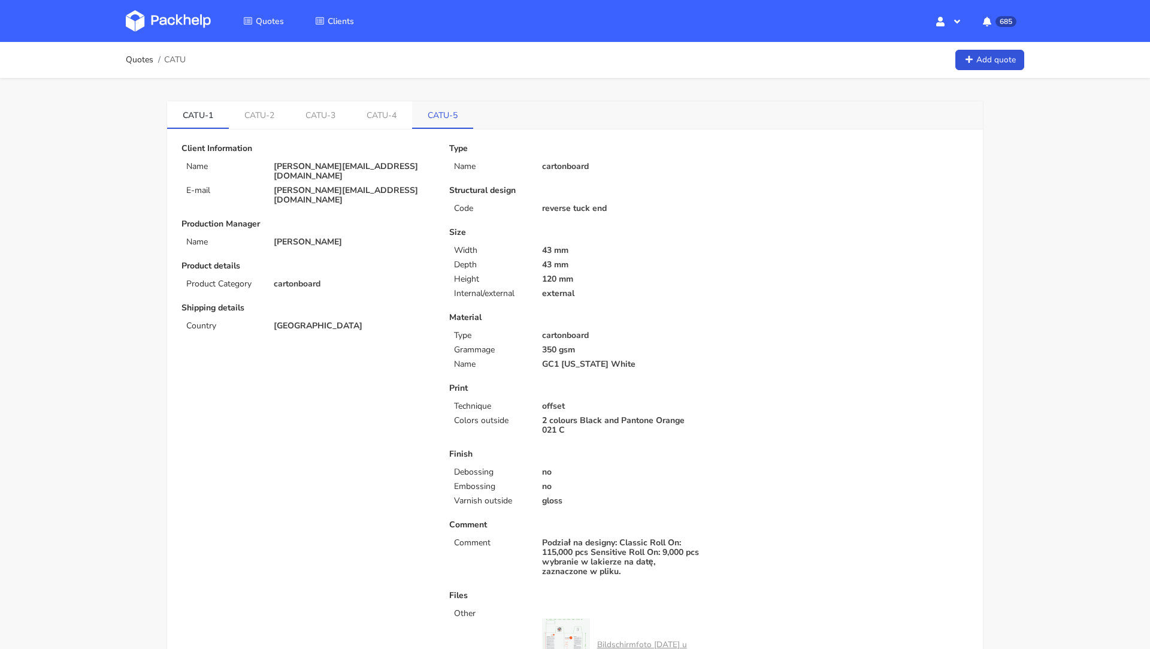
click at [456, 102] on link "CATU-5" at bounding box center [442, 114] width 61 height 26
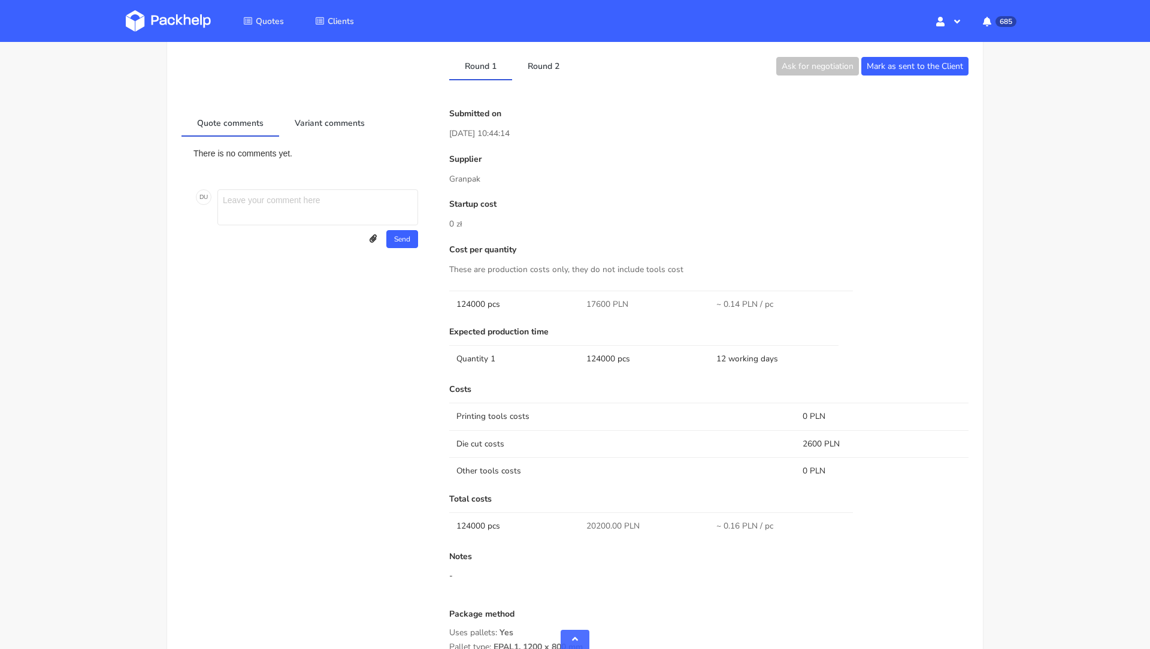
scroll to position [748, 0]
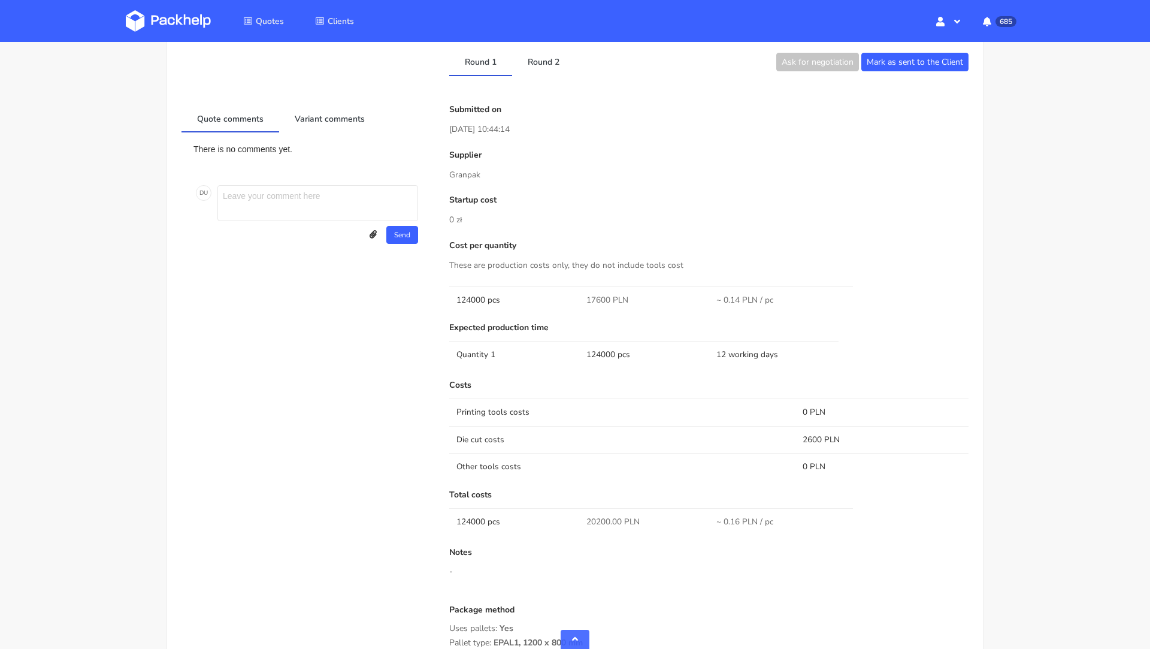
click at [606, 392] on div "Costs Printing tools costs 0 PLN Die cut costs 2600 PLN Other tools costs 0 PLN" at bounding box center [708, 429] width 519 height 99
click at [465, 179] on p "Granpak" at bounding box center [708, 174] width 519 height 13
copy p "Granpak"
click at [539, 66] on link "Round 2" at bounding box center [543, 62] width 63 height 26
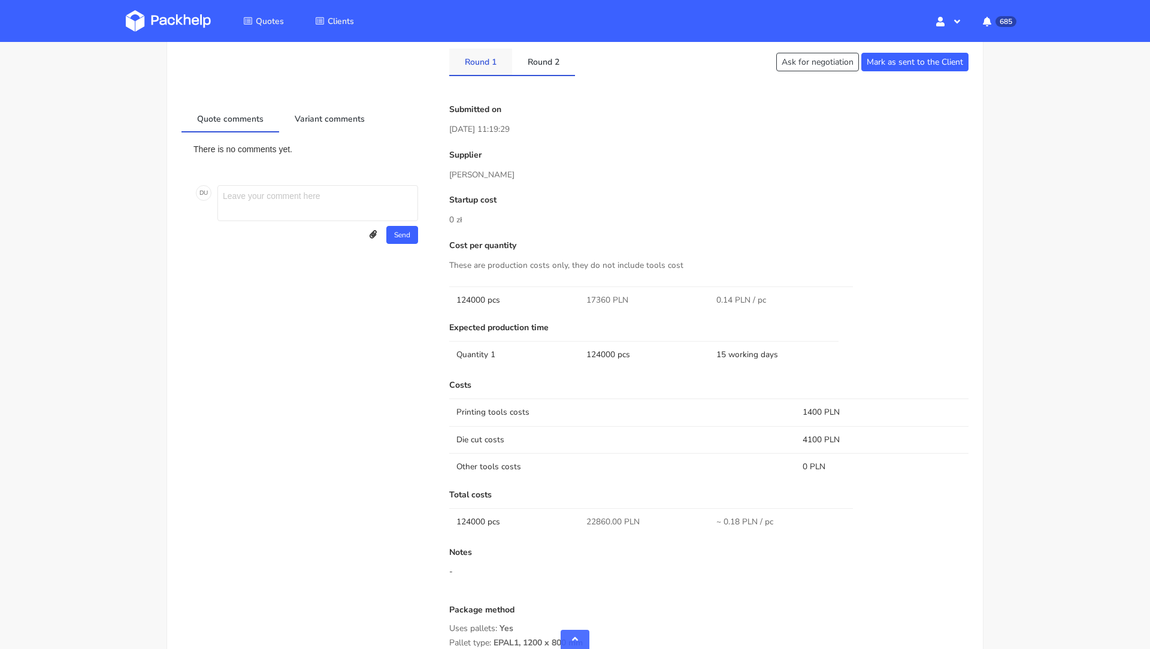
click at [492, 65] on link "Round 1" at bounding box center [480, 62] width 63 height 26
